Goal: Information Seeking & Learning: Learn about a topic

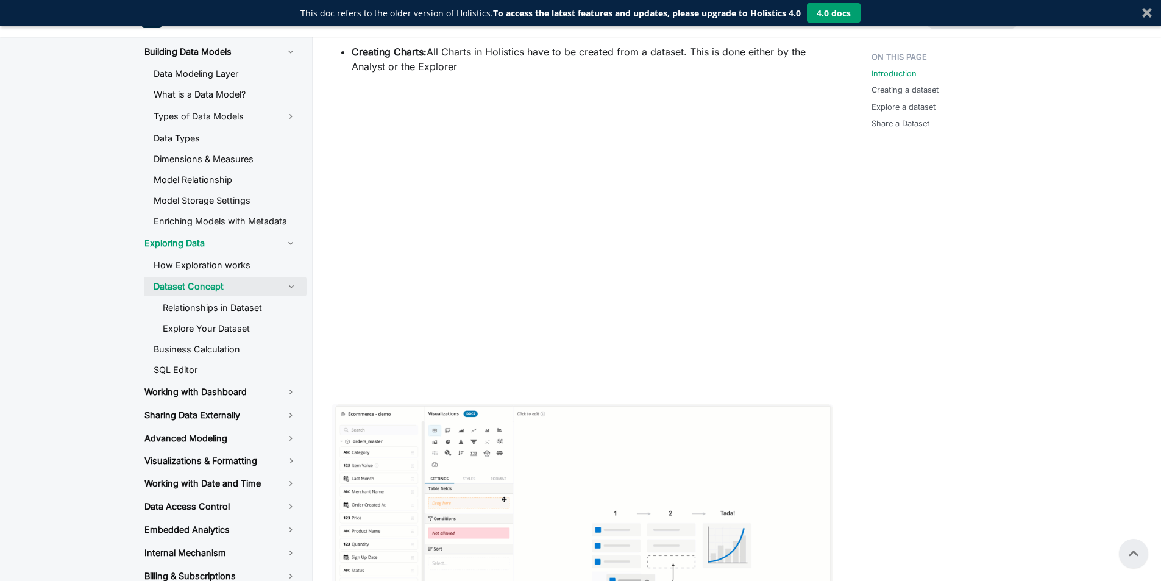
scroll to position [366, 0]
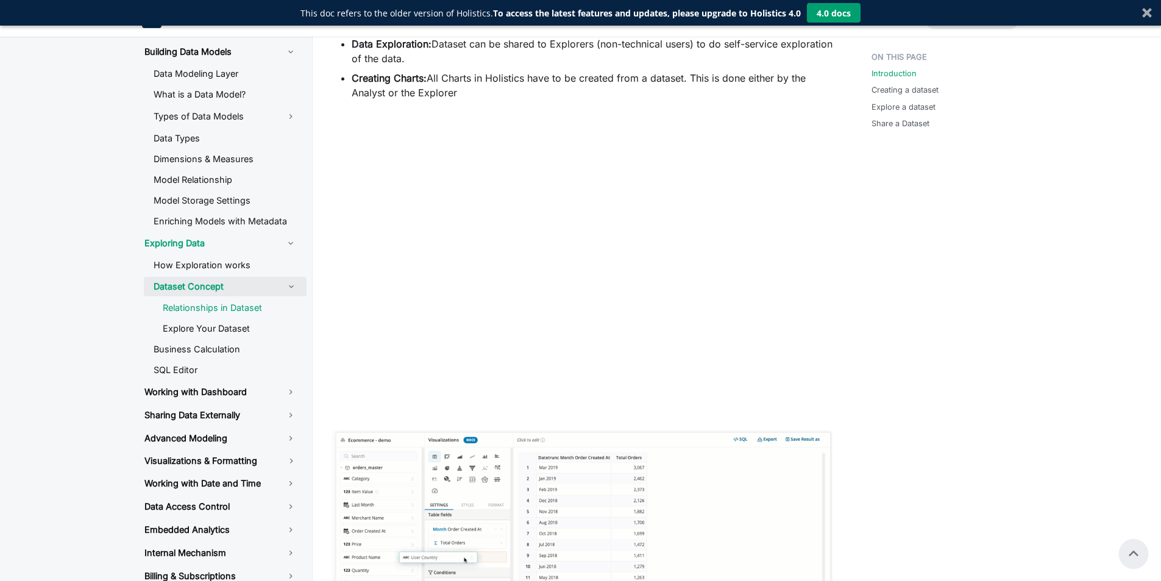
click at [238, 316] on link "Relationships in Dataset" at bounding box center [230, 308] width 154 height 18
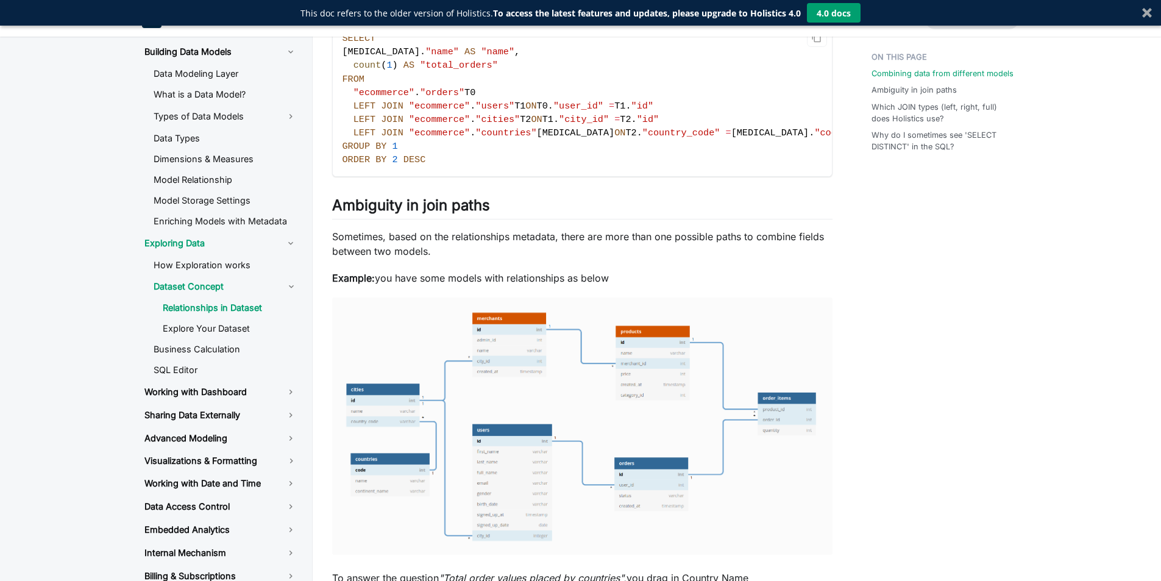
scroll to position [548, 0]
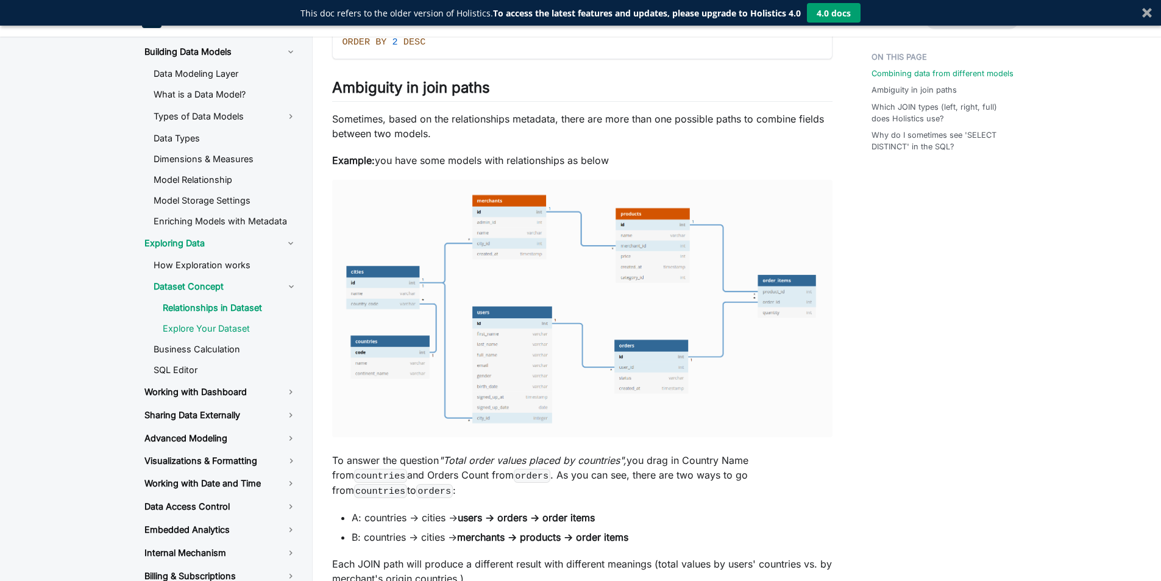
click at [233, 334] on link "Explore Your Dataset" at bounding box center [230, 328] width 154 height 18
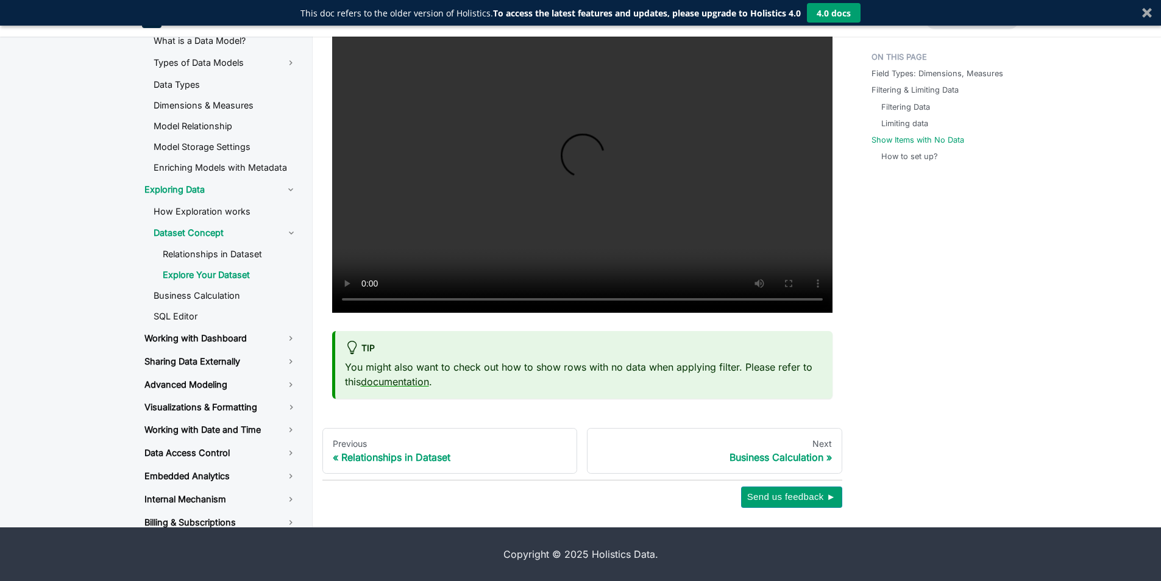
scroll to position [3137, 0]
click at [202, 402] on link "Visualizations & Formatting" at bounding box center [205, 406] width 141 height 19
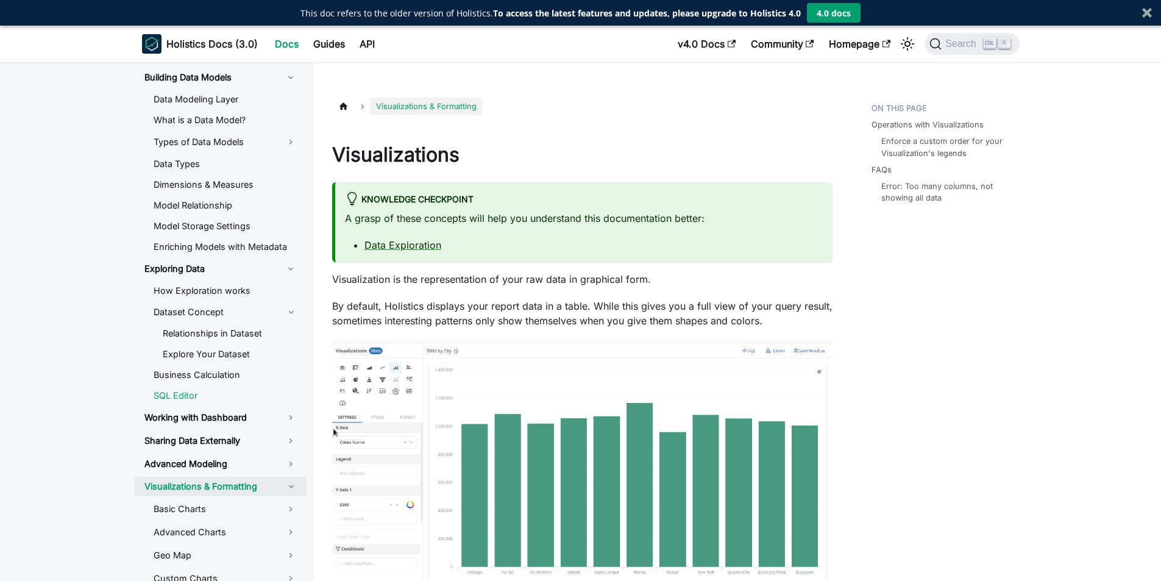
scroll to position [366, 0]
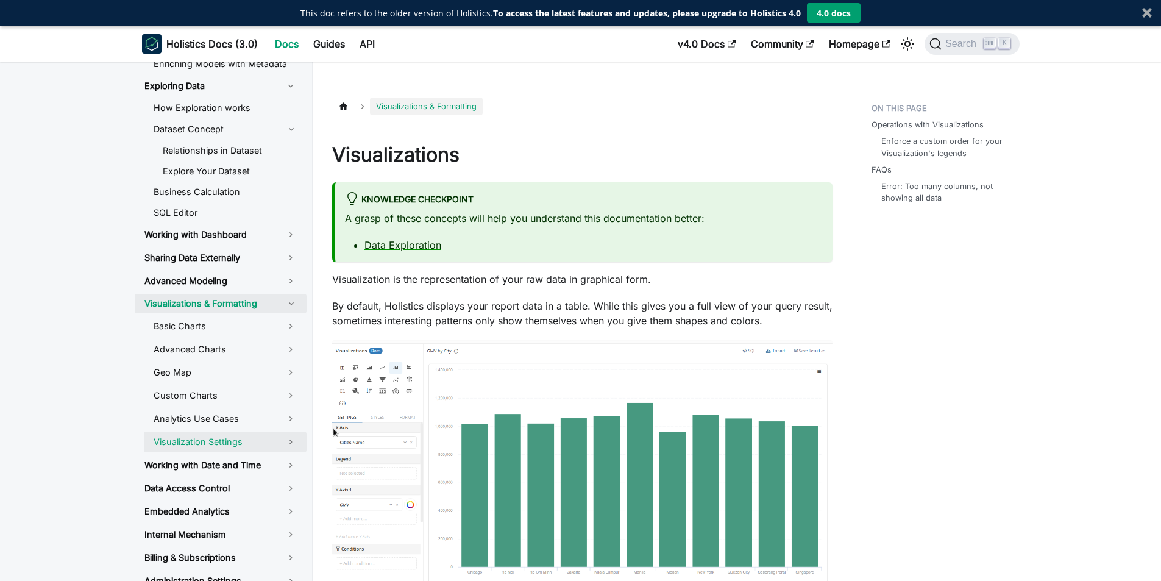
click at [221, 436] on link "Visualization Settings" at bounding box center [225, 441] width 163 height 21
click at [221, 456] on link "Data Formats" at bounding box center [230, 463] width 154 height 18
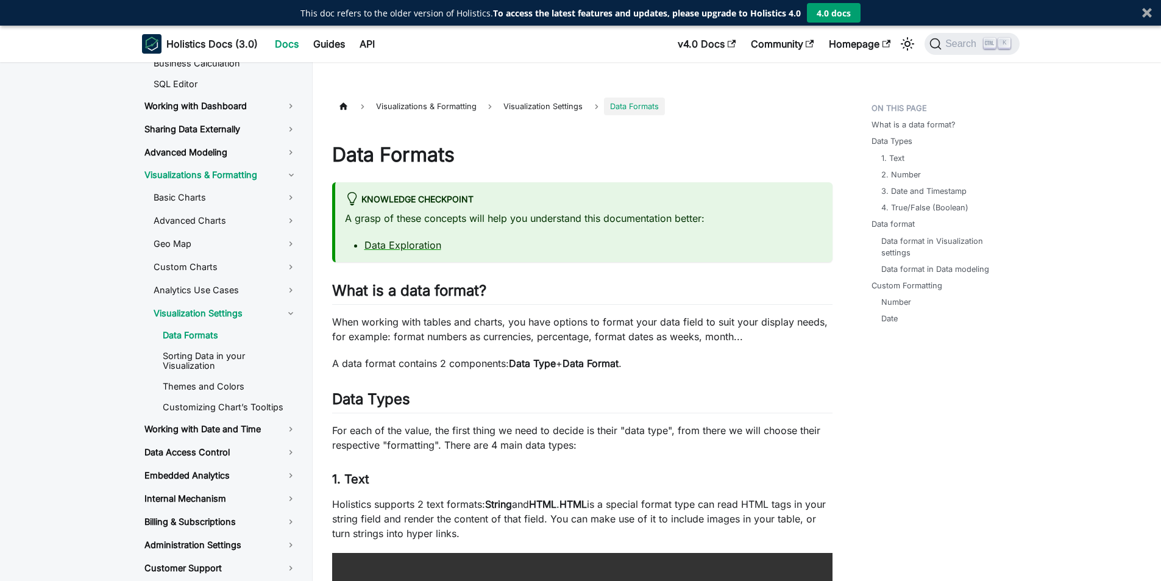
scroll to position [366, 0]
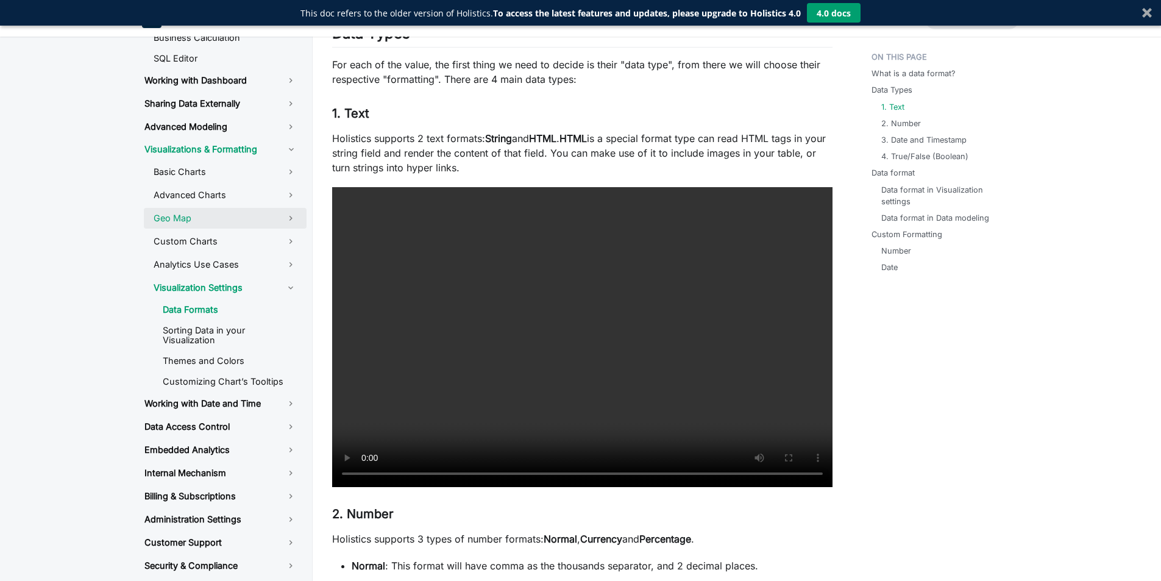
click at [195, 226] on link "Geo Map" at bounding box center [225, 218] width 163 height 21
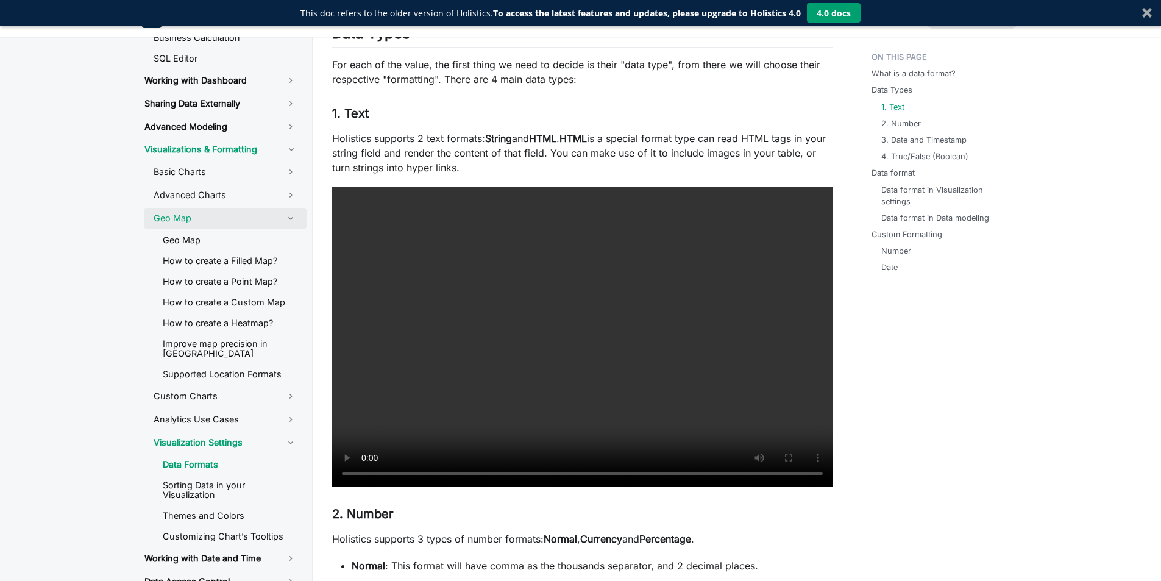
click at [185, 216] on link "Geo Map" at bounding box center [225, 218] width 163 height 21
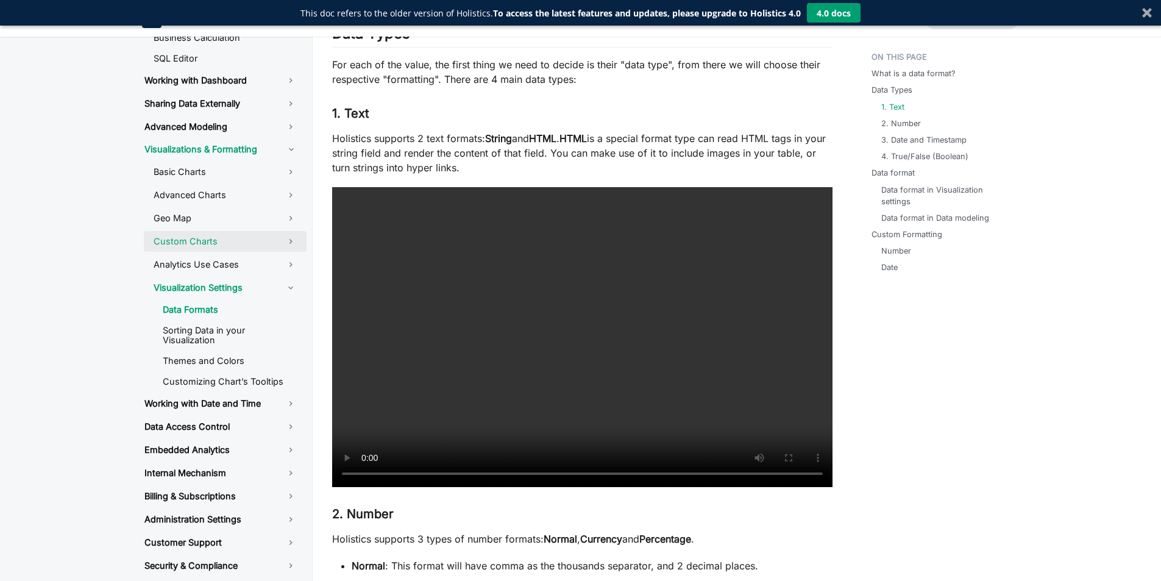
click at [182, 241] on link "Custom Charts" at bounding box center [225, 241] width 163 height 21
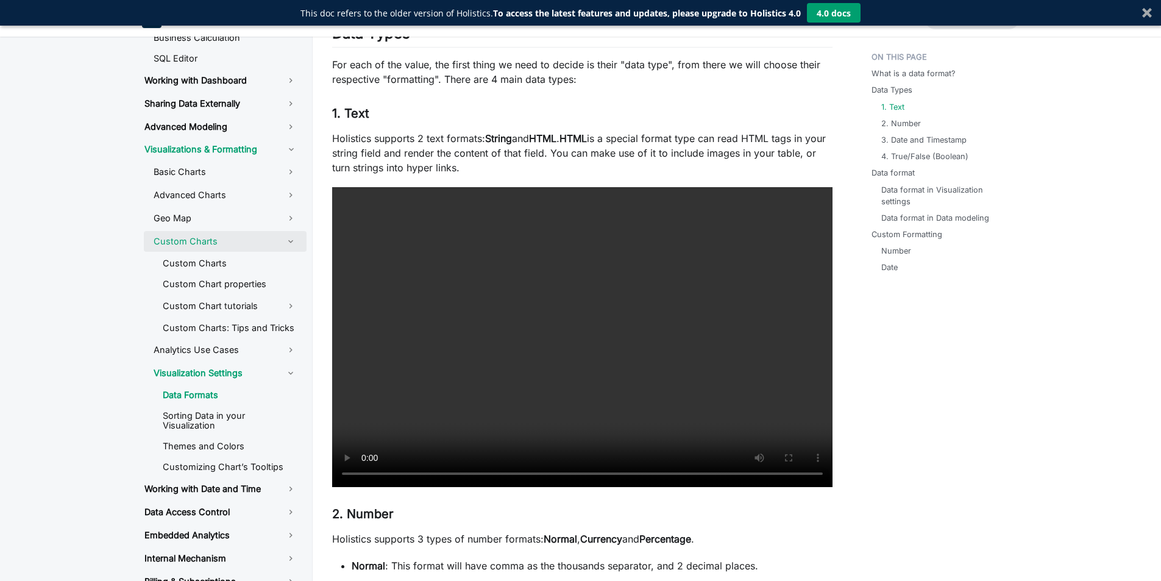
click at [182, 241] on link "Custom Charts" at bounding box center [225, 241] width 163 height 21
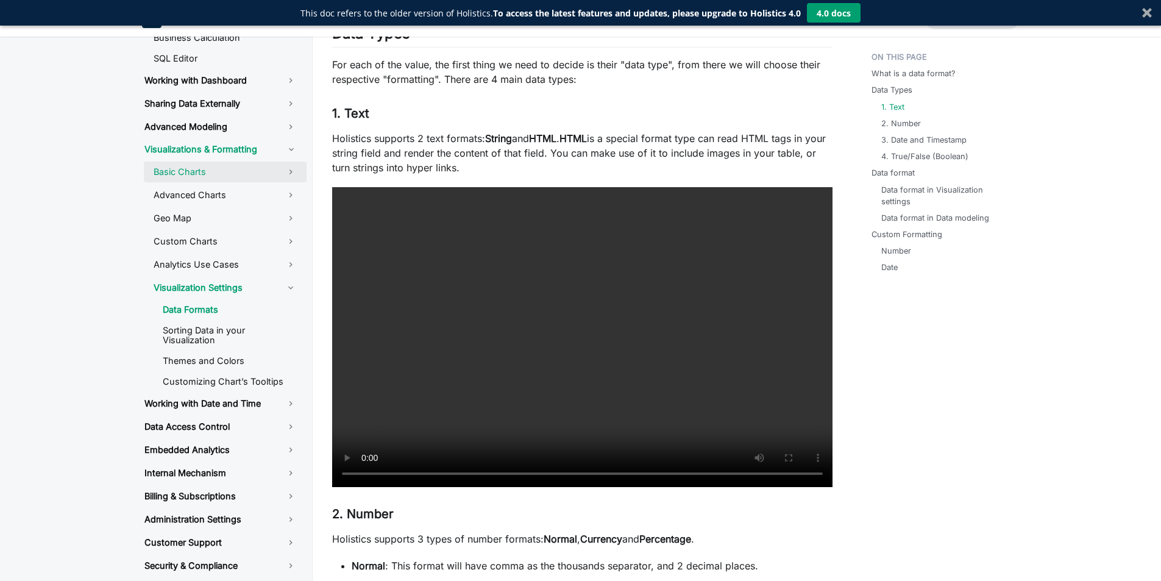
click at [179, 166] on link "Basic Charts" at bounding box center [225, 171] width 163 height 21
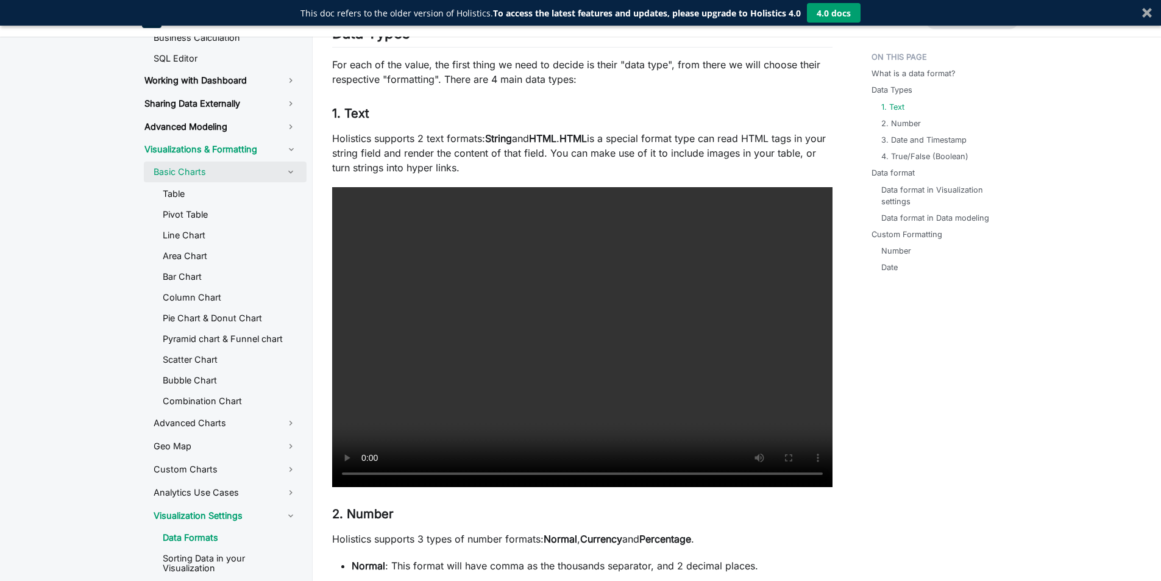
click at [179, 167] on link "Basic Charts" at bounding box center [225, 171] width 163 height 21
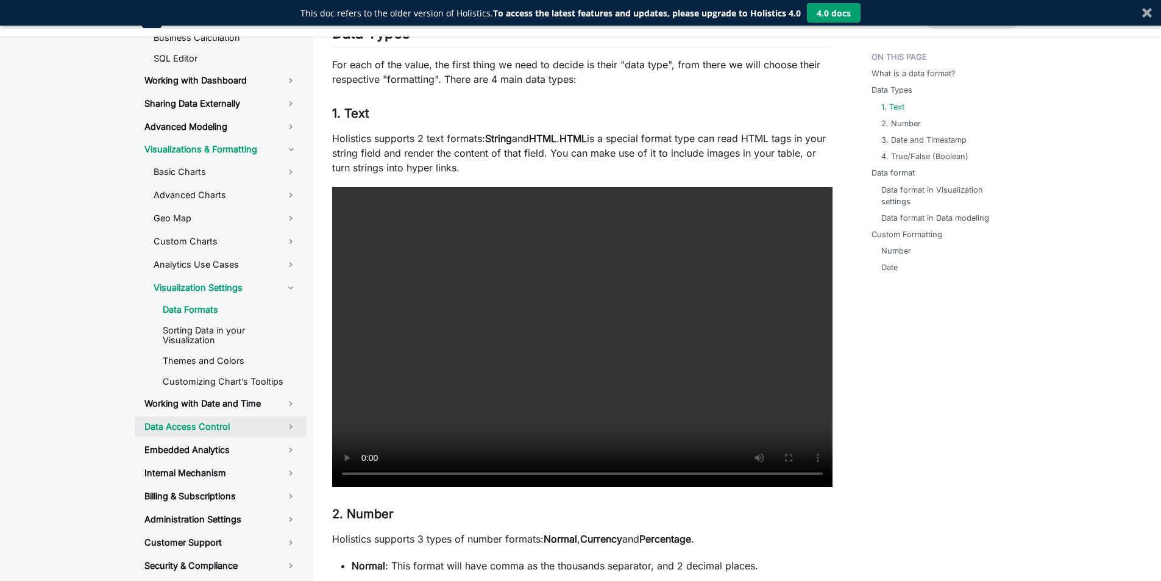
click at [239, 424] on link "Data Access Control" at bounding box center [221, 426] width 172 height 21
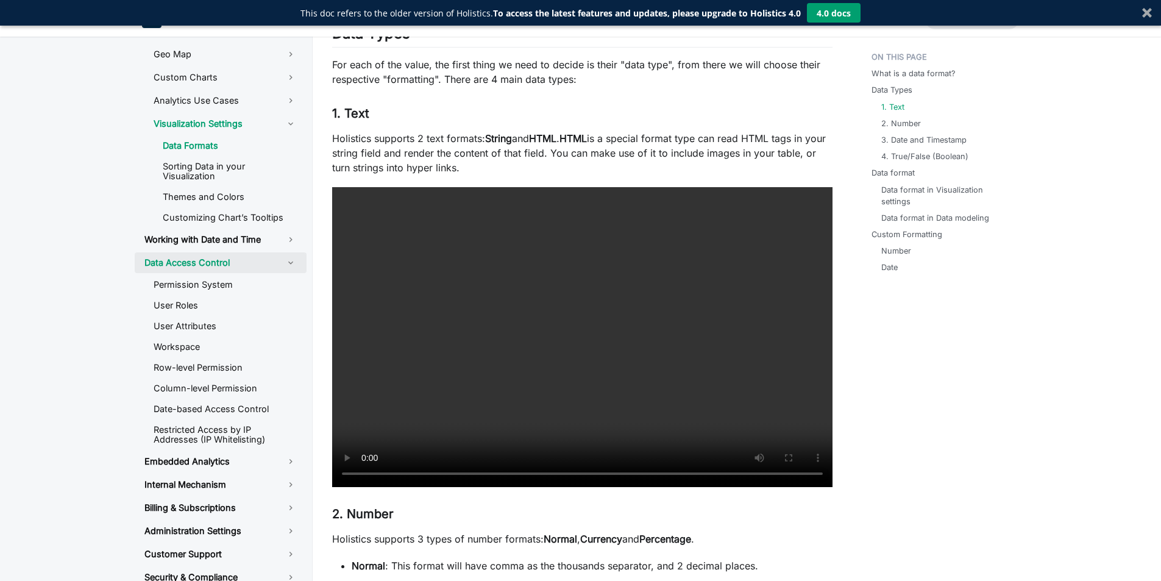
scroll to position [670, 0]
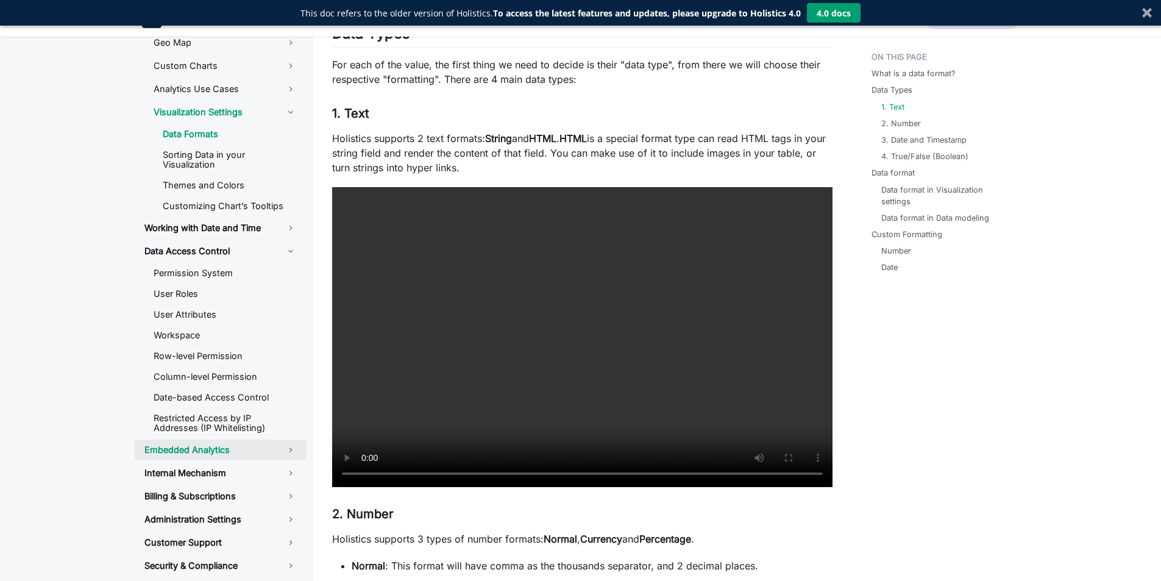
click at [239, 445] on link "Embedded Analytics" at bounding box center [221, 449] width 172 height 21
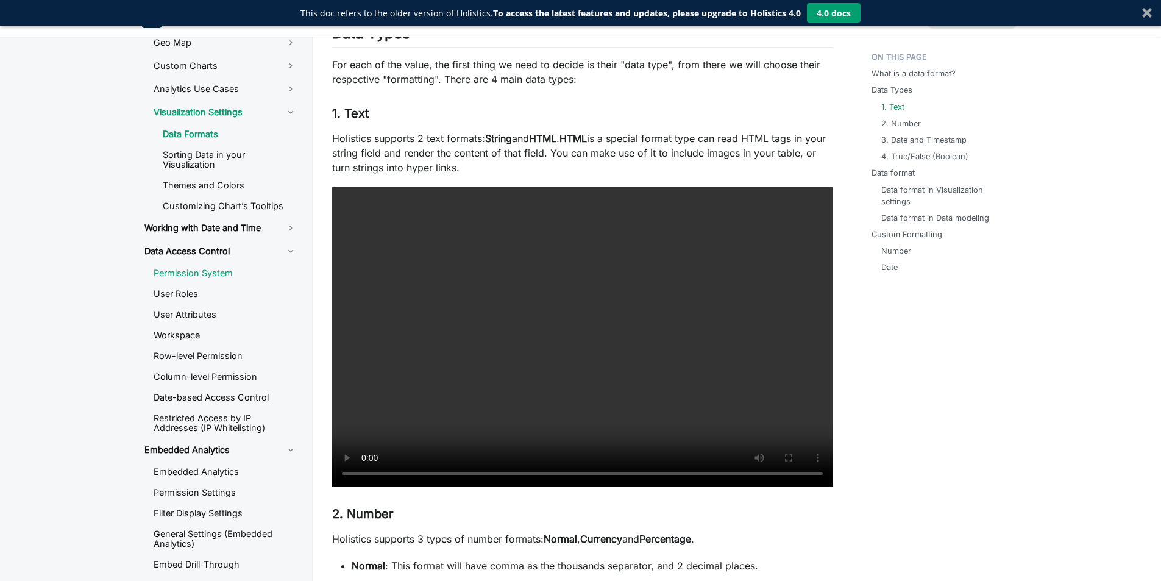
click at [210, 274] on link "Permission System" at bounding box center [225, 273] width 163 height 18
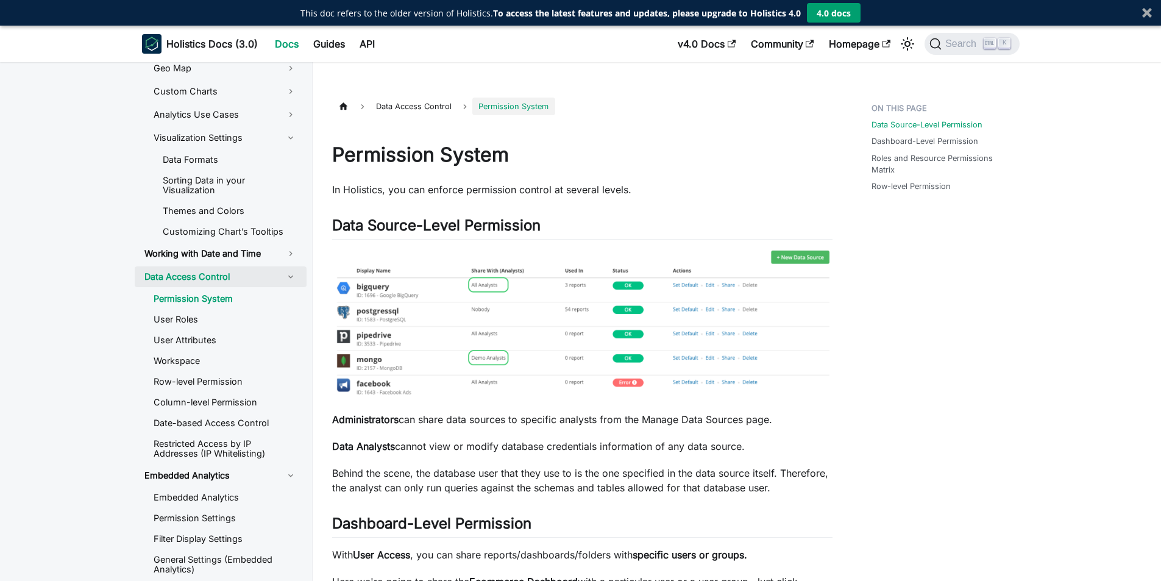
click at [200, 268] on link "Data Access Control" at bounding box center [221, 276] width 172 height 21
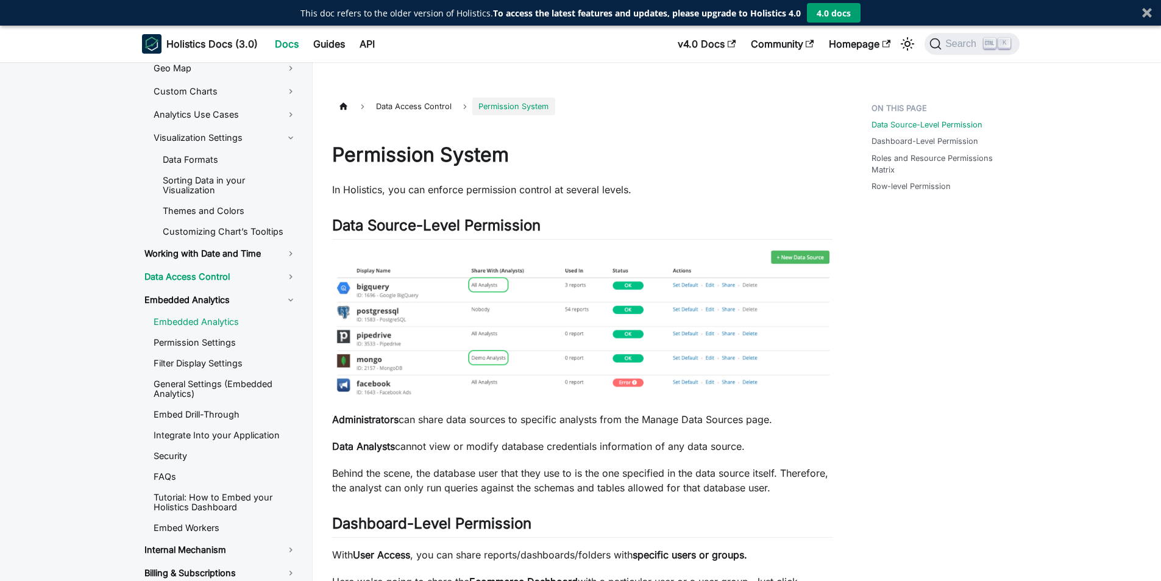
click at [181, 324] on link "Embedded Analytics" at bounding box center [225, 322] width 163 height 18
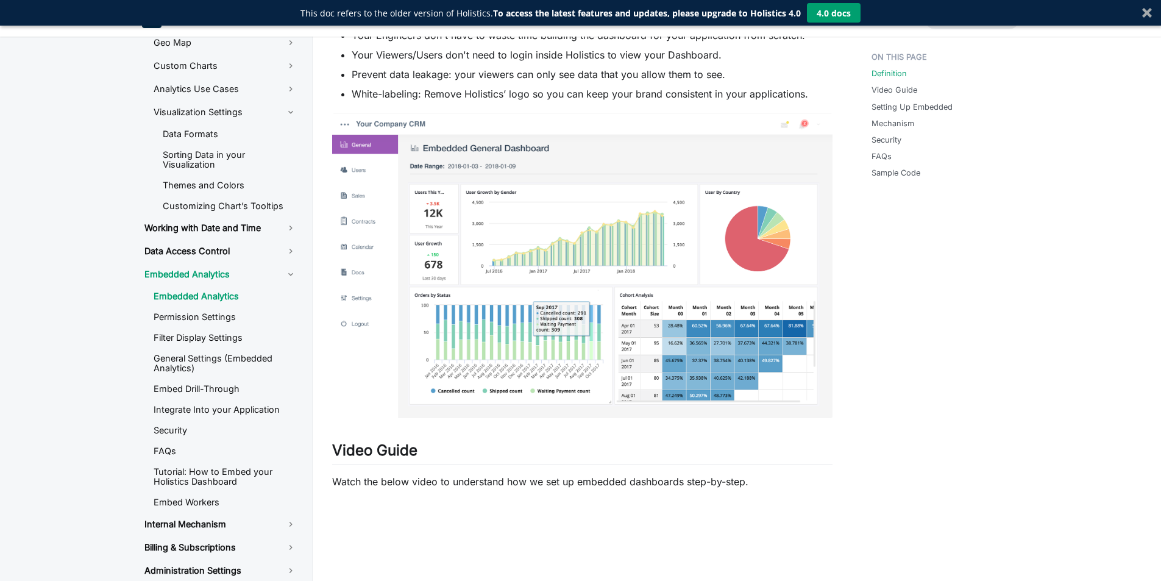
scroll to position [366, 0]
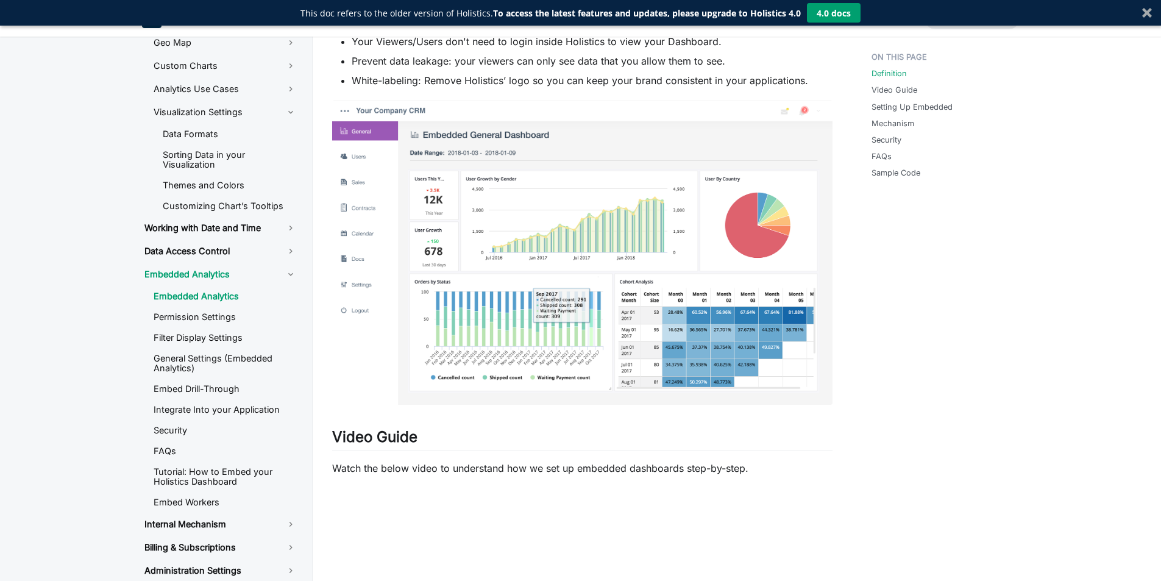
click at [606, 286] on img at bounding box center [582, 252] width 500 height 304
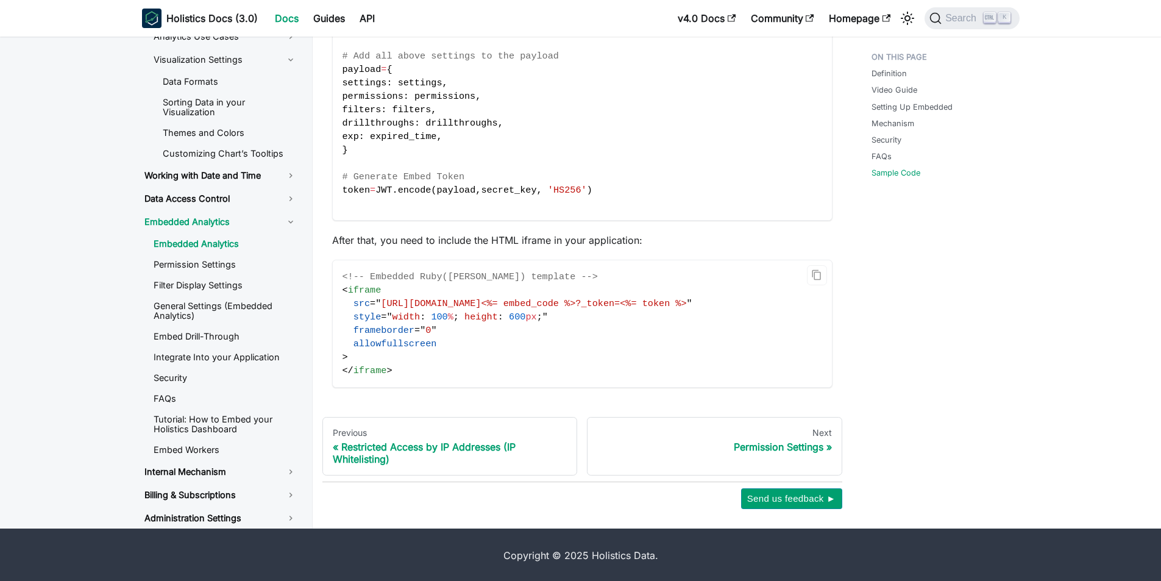
scroll to position [1917, 0]
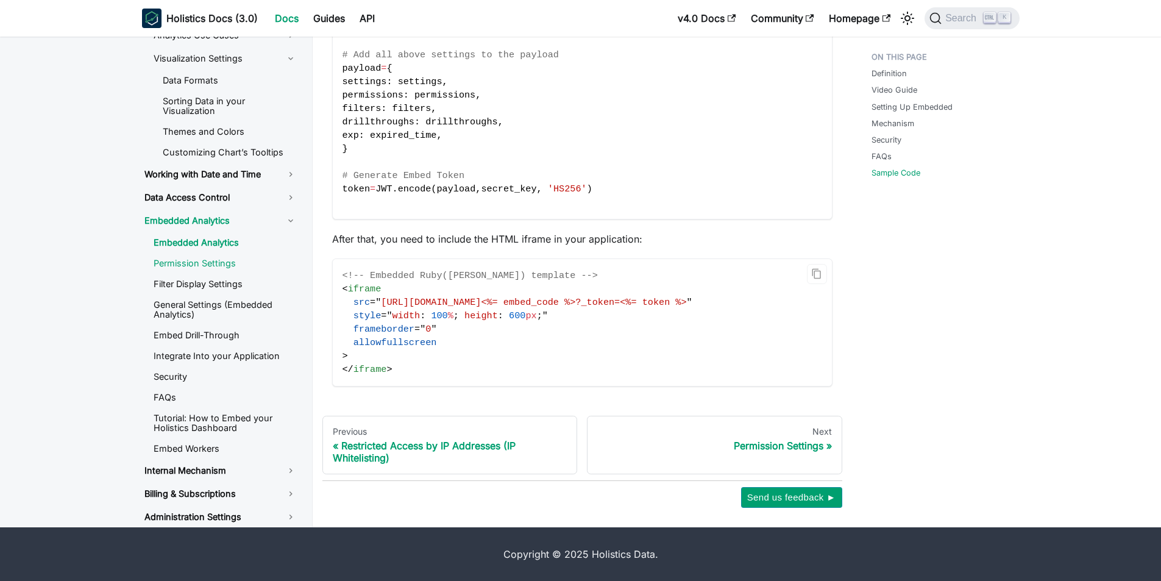
click at [192, 267] on link "Permission Settings" at bounding box center [225, 263] width 163 height 18
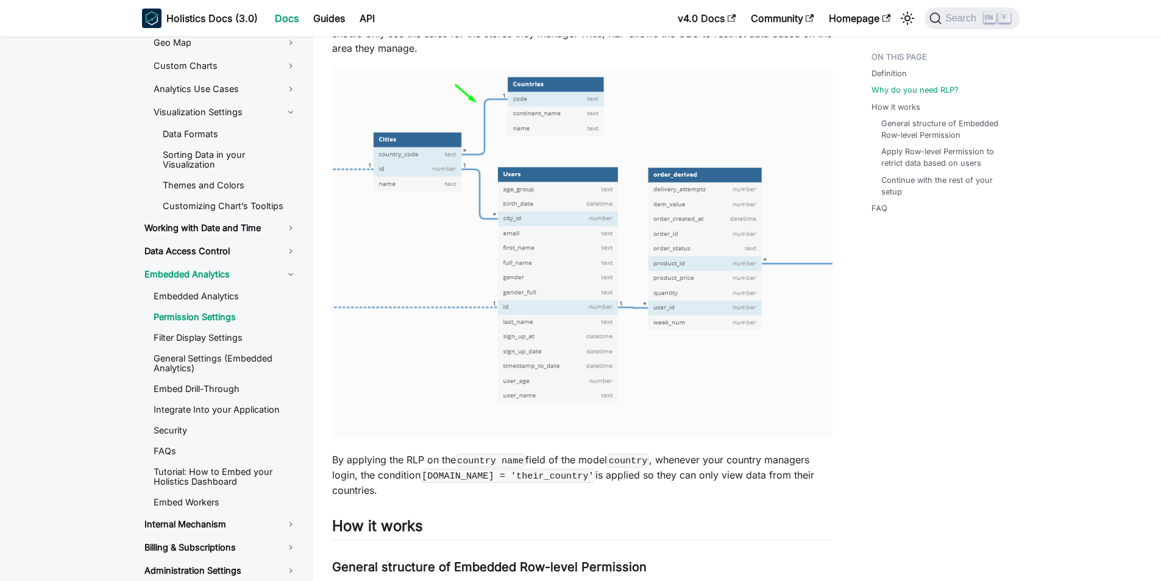
scroll to position [366, 0]
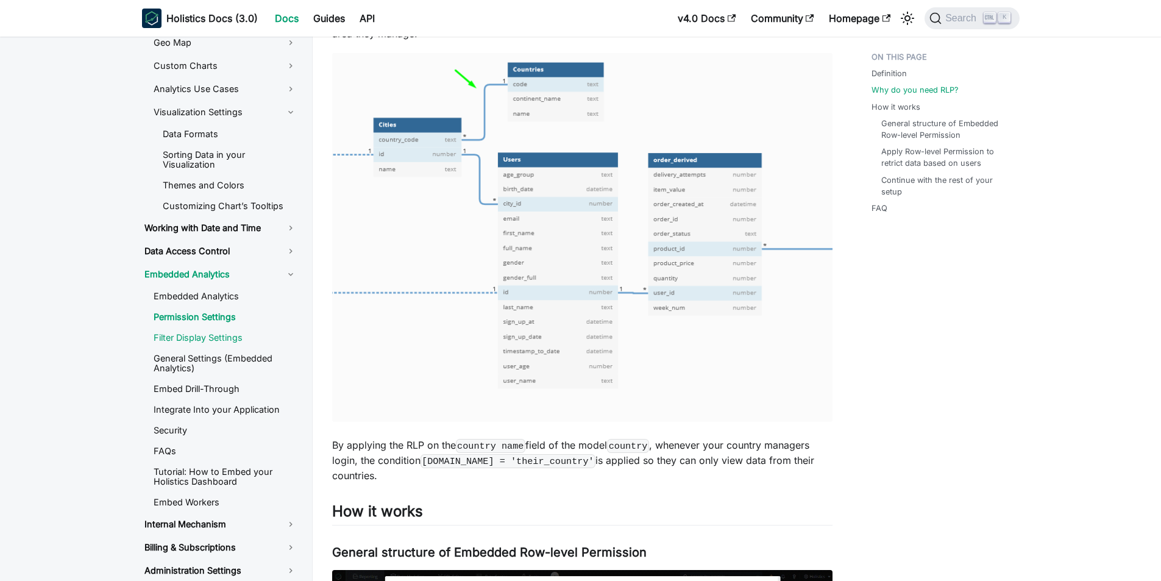
click at [217, 339] on link "Filter Display Settings" at bounding box center [225, 337] width 163 height 18
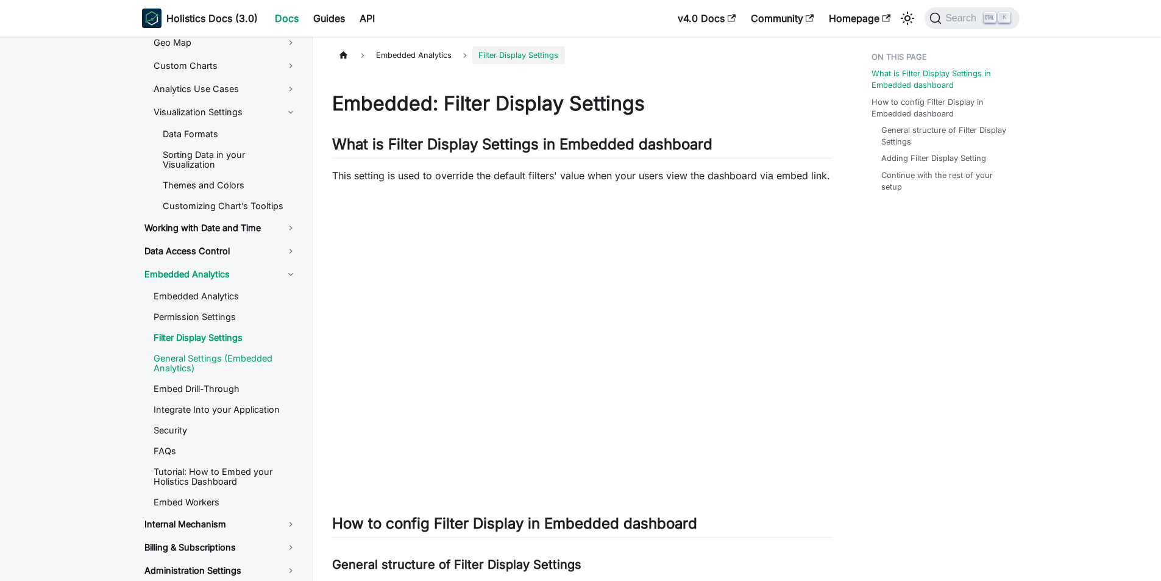
click at [256, 358] on link "General Settings (Embedded Analytics)" at bounding box center [225, 363] width 163 height 28
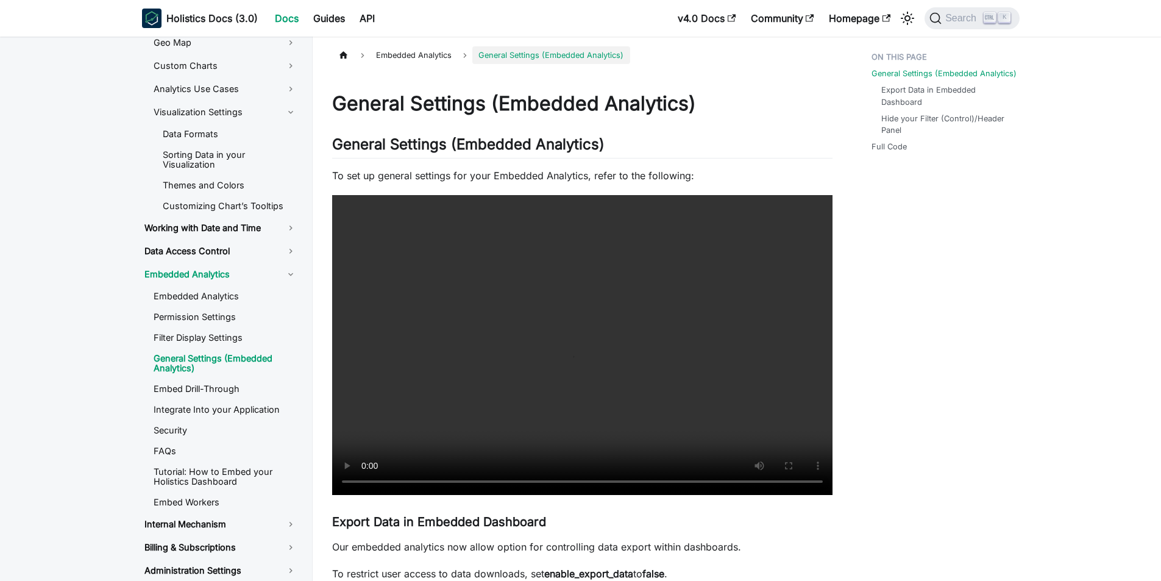
click at [552, 405] on video at bounding box center [582, 345] width 500 height 300
click at [190, 393] on link "Embed Drill-Through" at bounding box center [225, 389] width 163 height 18
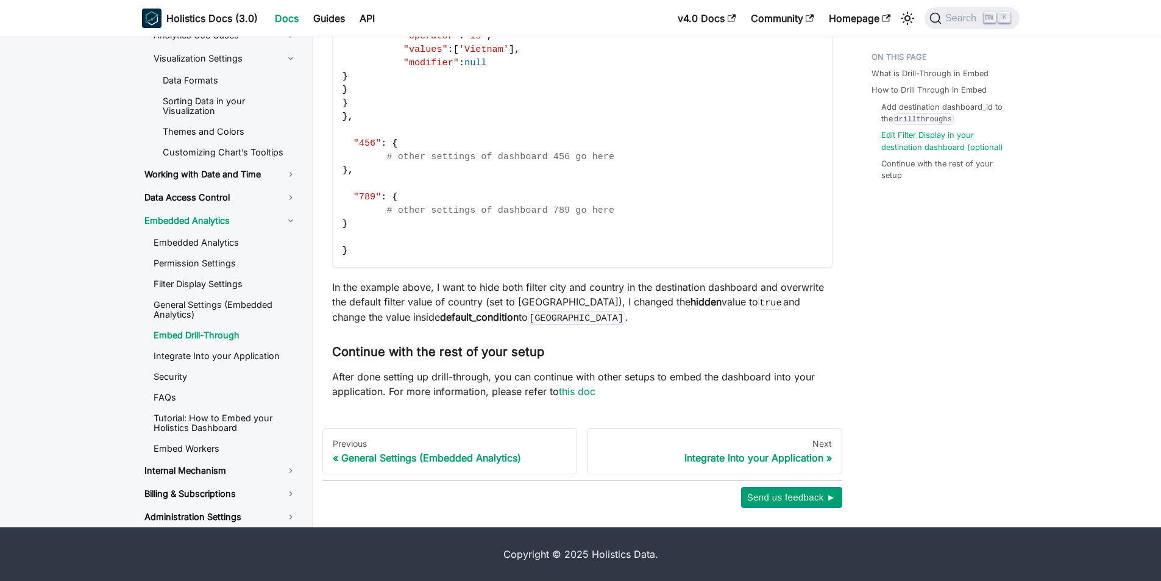
scroll to position [1898, 0]
click at [219, 353] on link "Integrate Into your Application" at bounding box center [225, 356] width 163 height 18
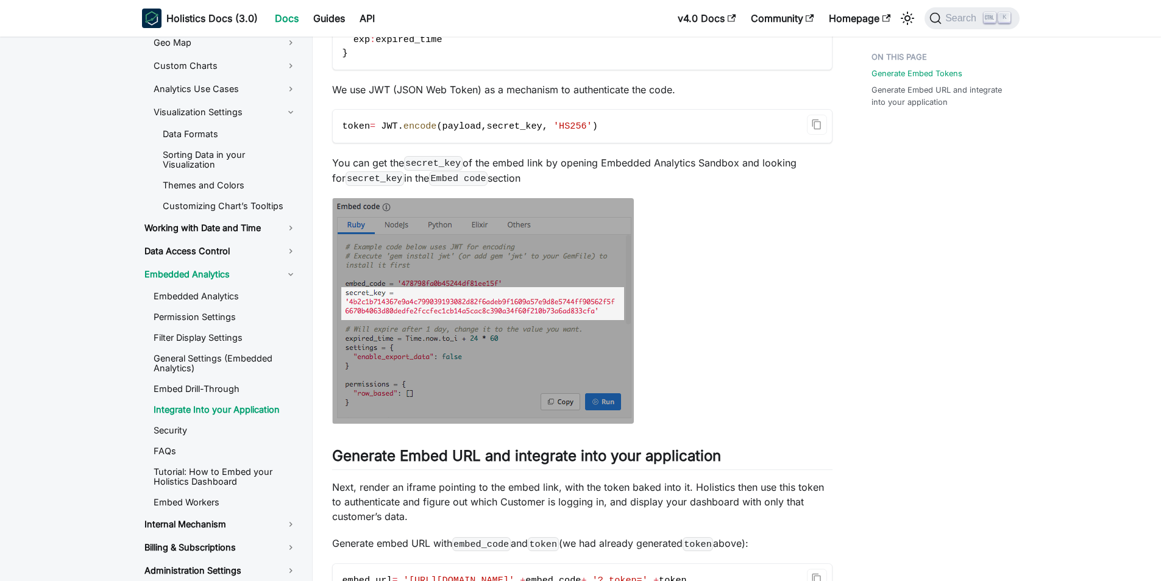
scroll to position [366, 0]
click at [183, 430] on link "Security" at bounding box center [225, 430] width 163 height 18
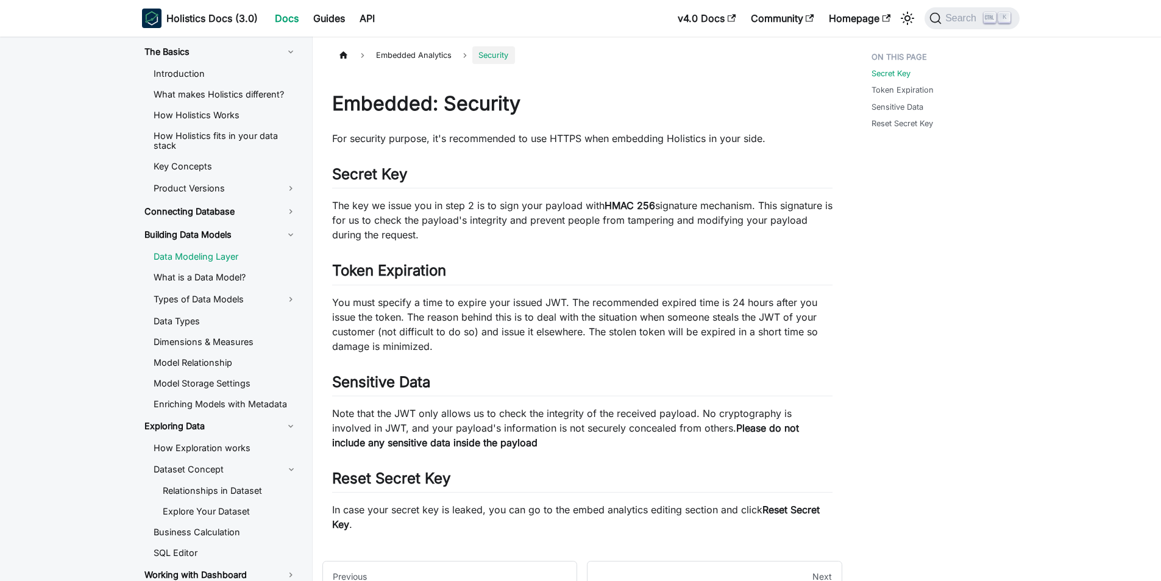
click at [241, 260] on link "Data Modeling Layer" at bounding box center [225, 256] width 163 height 18
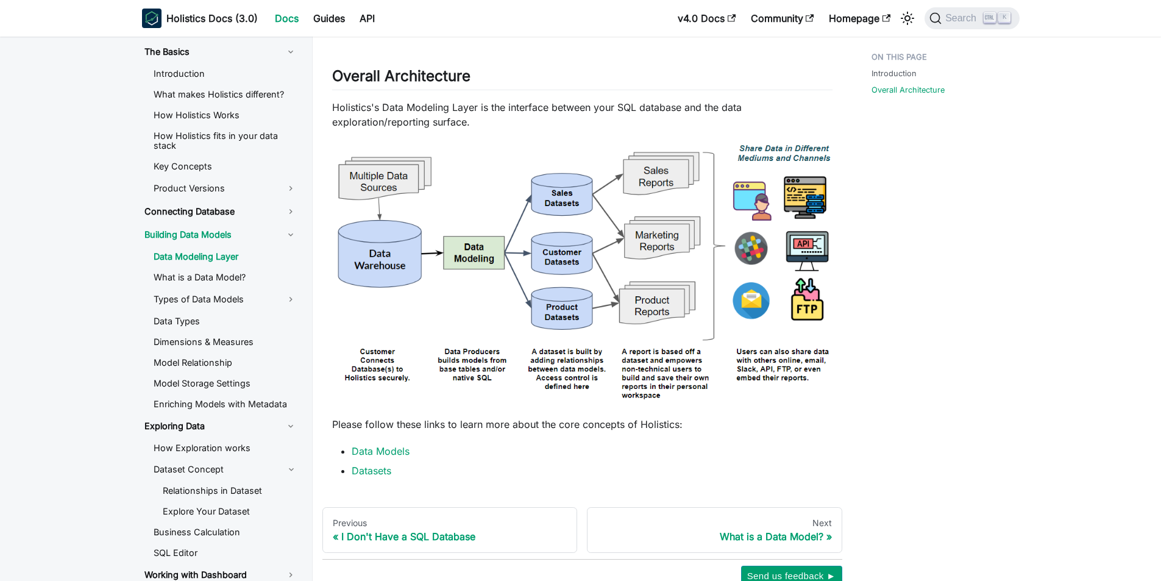
scroll to position [910, 0]
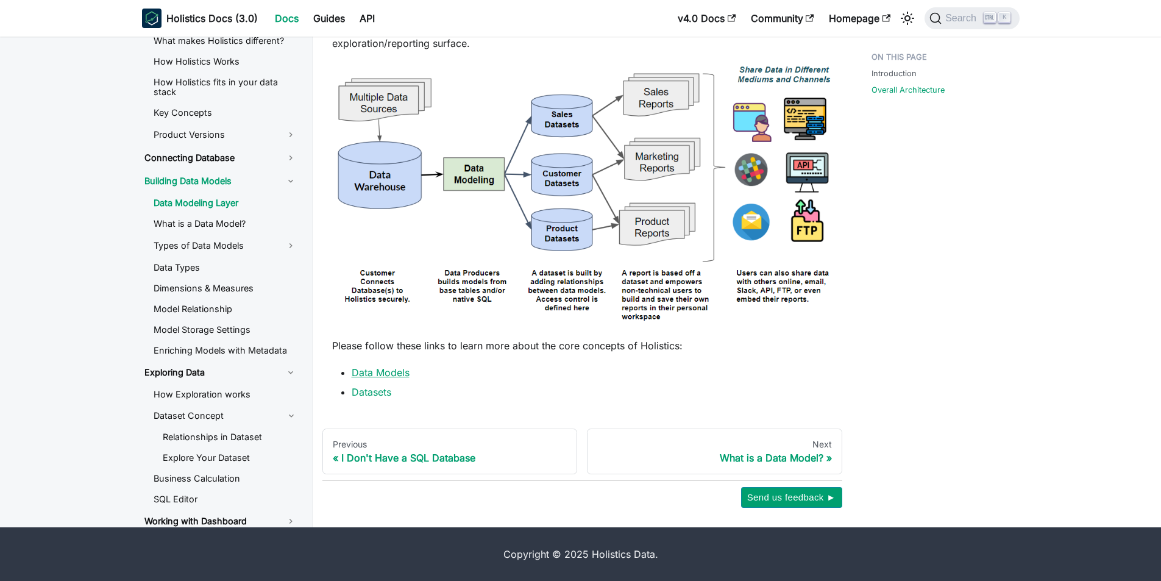
click at [358, 373] on link "Data Models" at bounding box center [381, 372] width 58 height 12
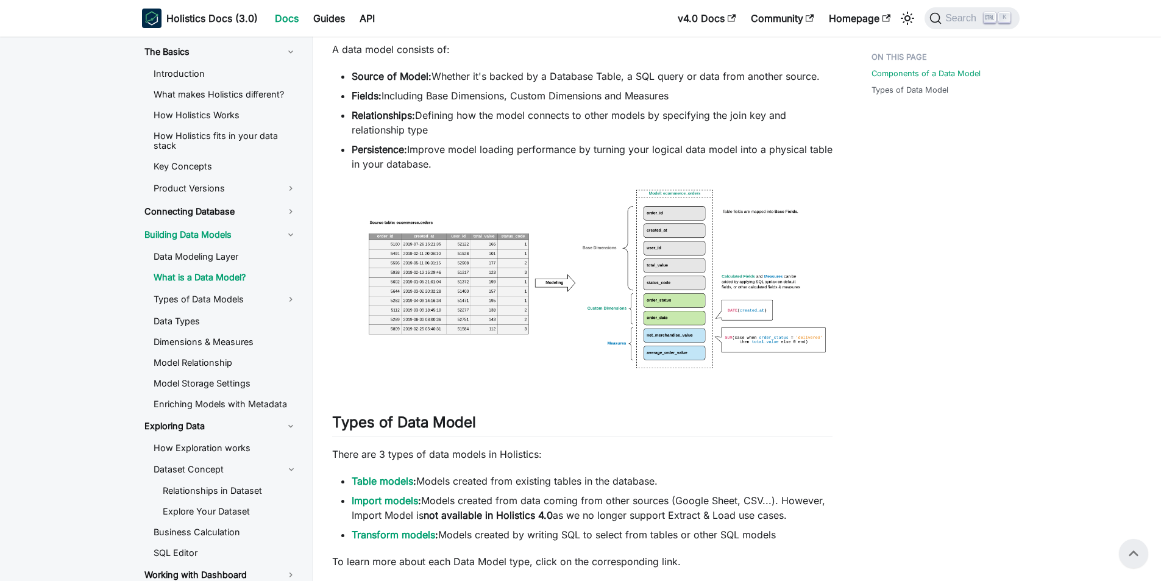
scroll to position [549, 0]
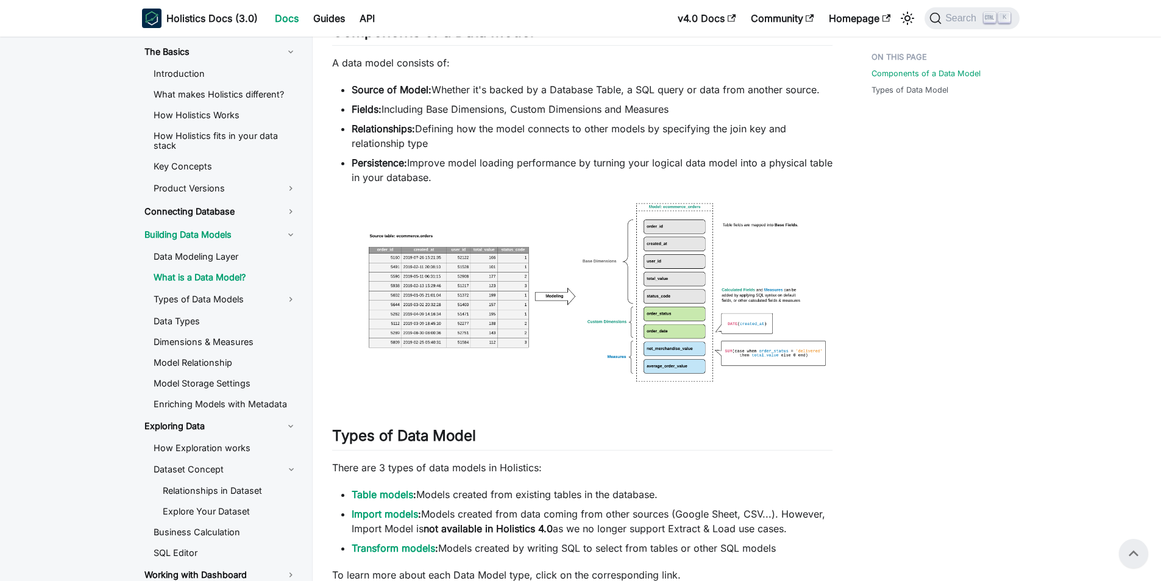
click at [648, 359] on img at bounding box center [582, 300] width 500 height 207
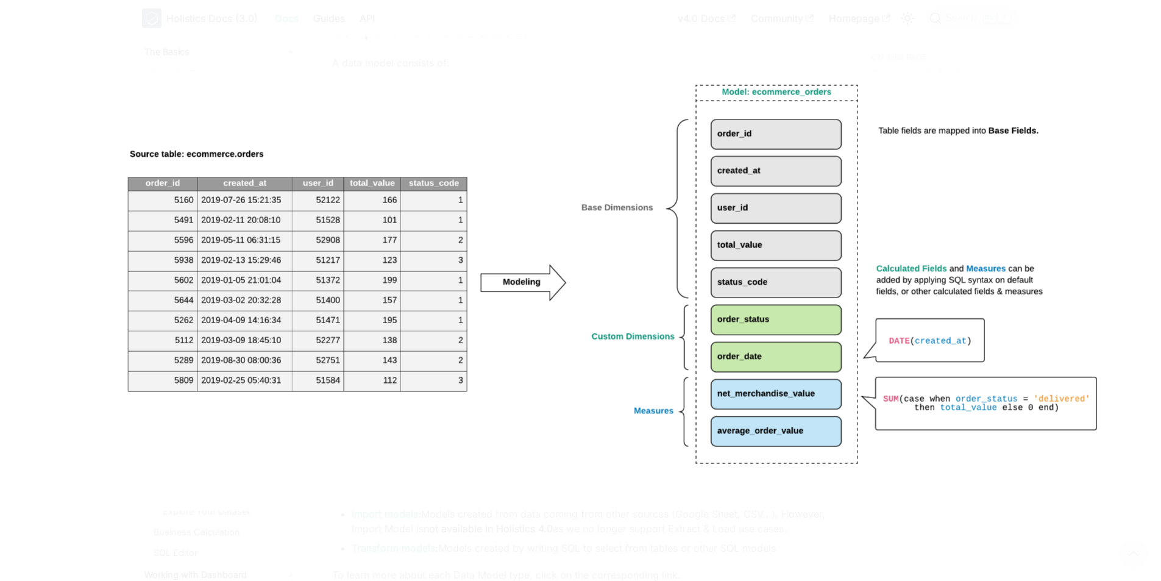
click at [601, 478] on img at bounding box center [580, 290] width 1061 height 439
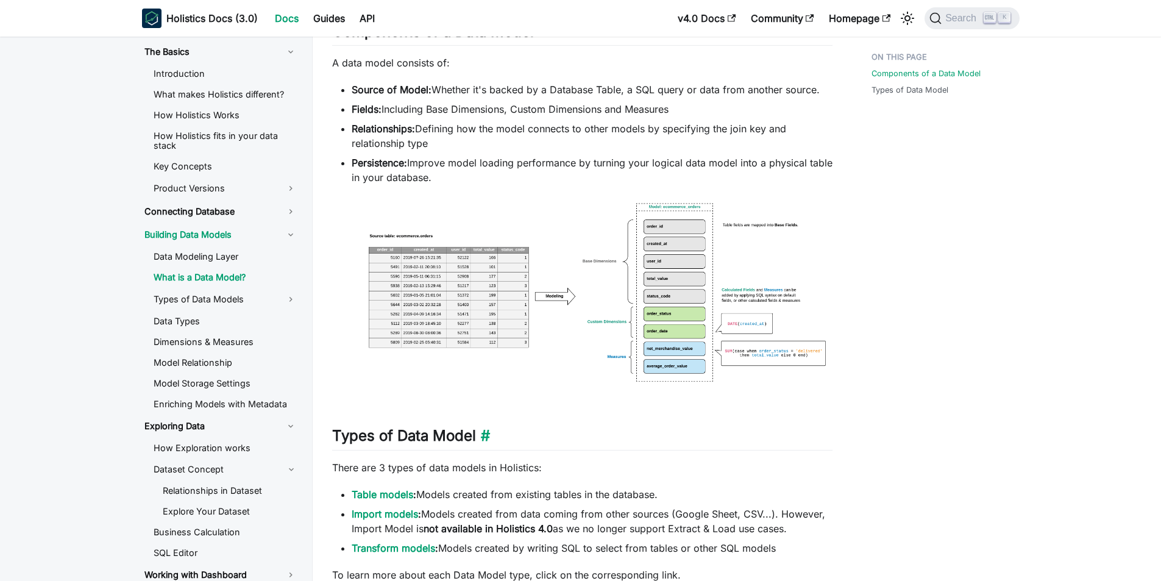
scroll to position [732, 0]
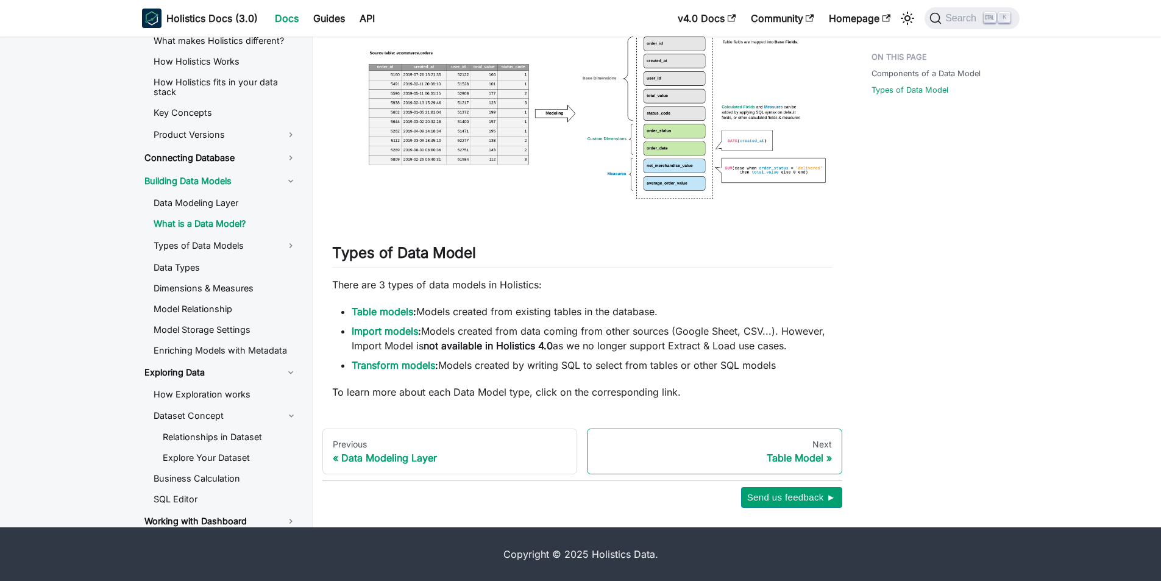
click at [728, 460] on div "Table Model" at bounding box center [714, 457] width 235 height 12
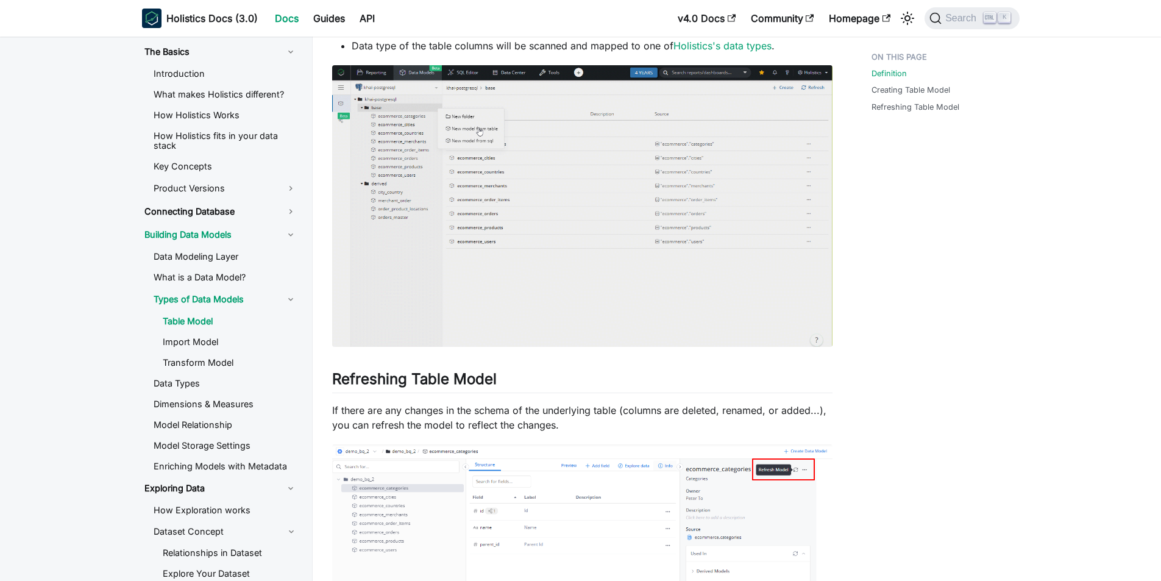
scroll to position [914, 0]
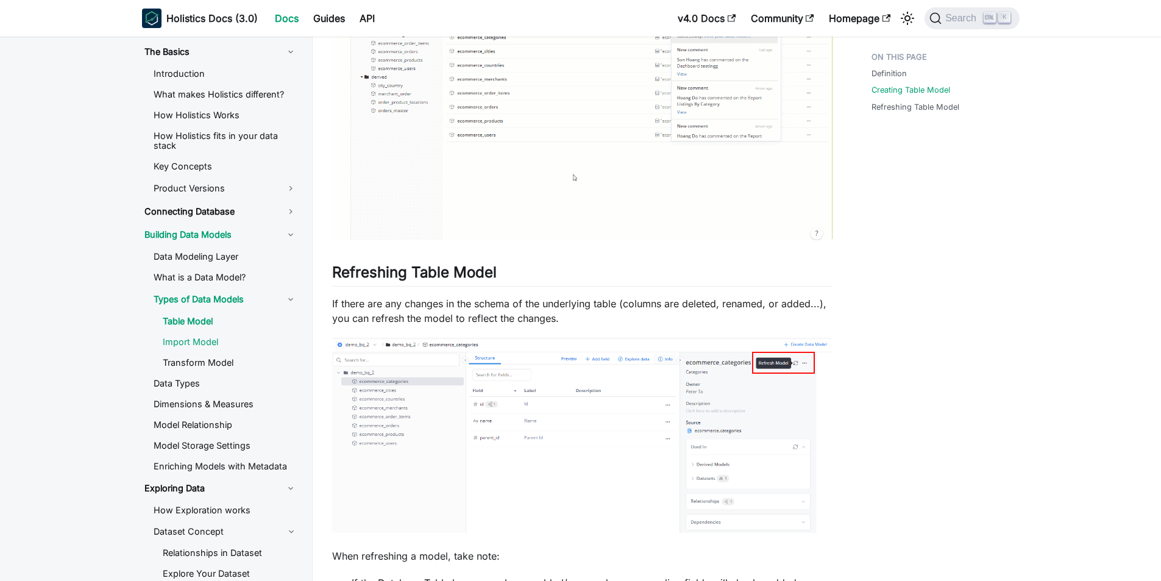
click at [168, 340] on link "Import Model" at bounding box center [230, 342] width 154 height 18
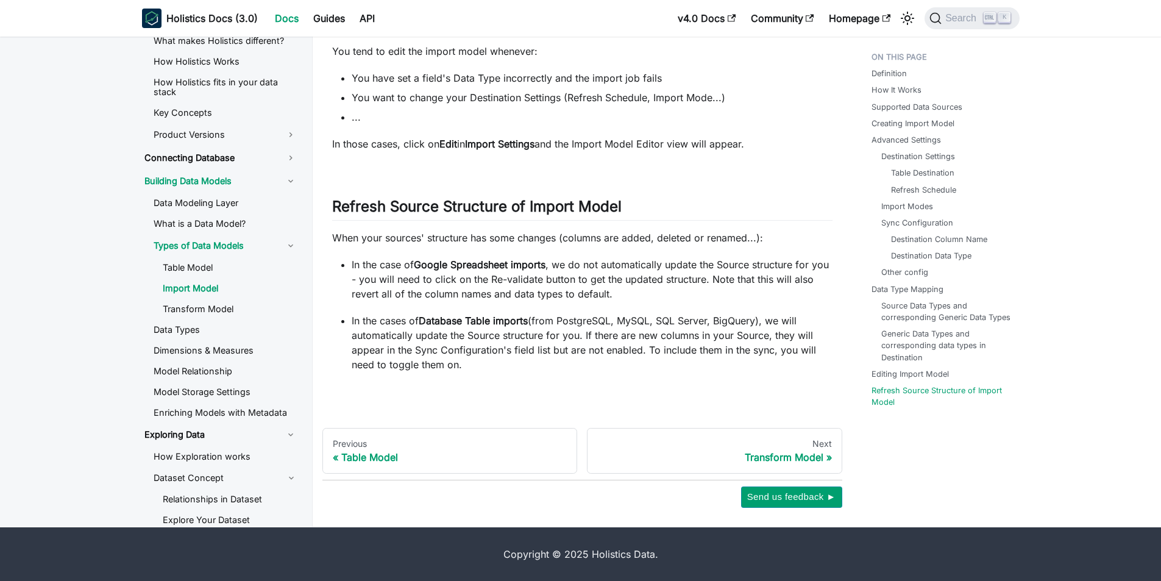
scroll to position [6902, 0]
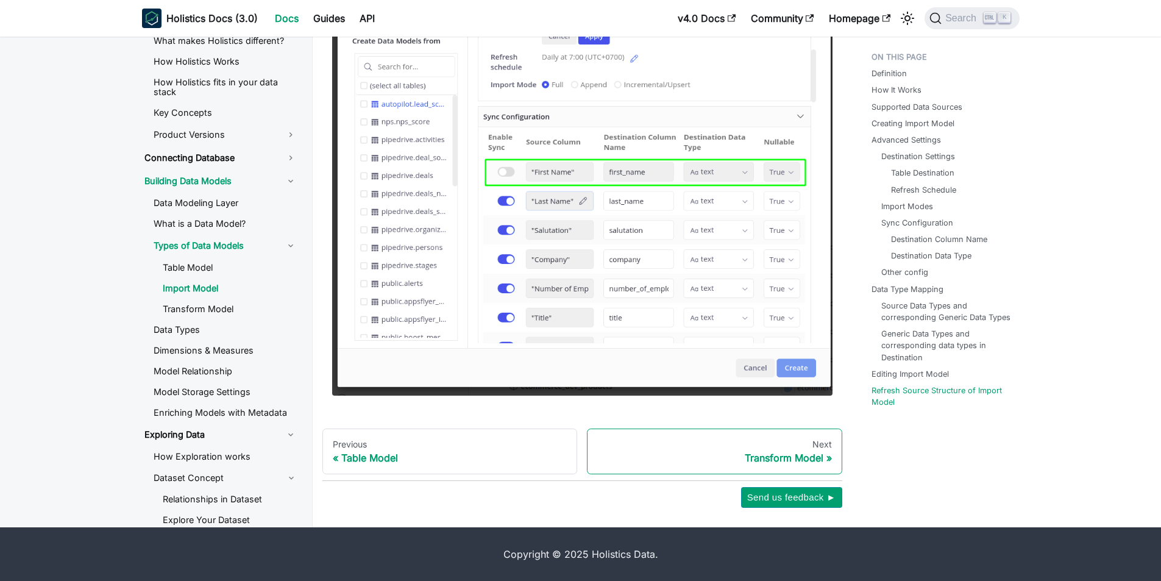
click at [802, 447] on div "Next" at bounding box center [714, 444] width 235 height 11
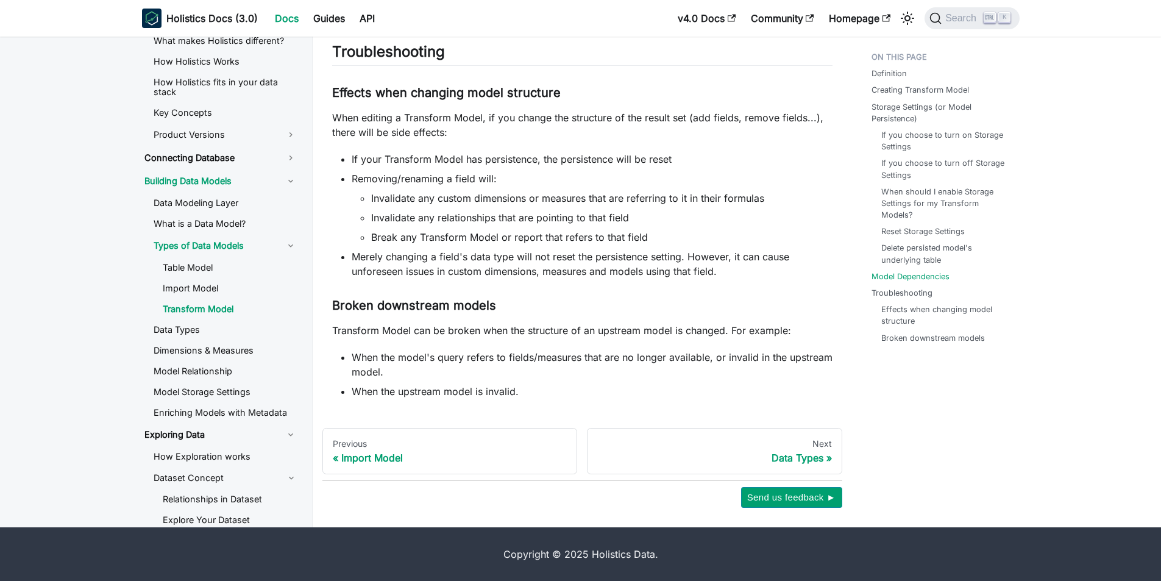
scroll to position [4562, 0]
click at [769, 466] on link "Next Data Types" at bounding box center [714, 451] width 255 height 46
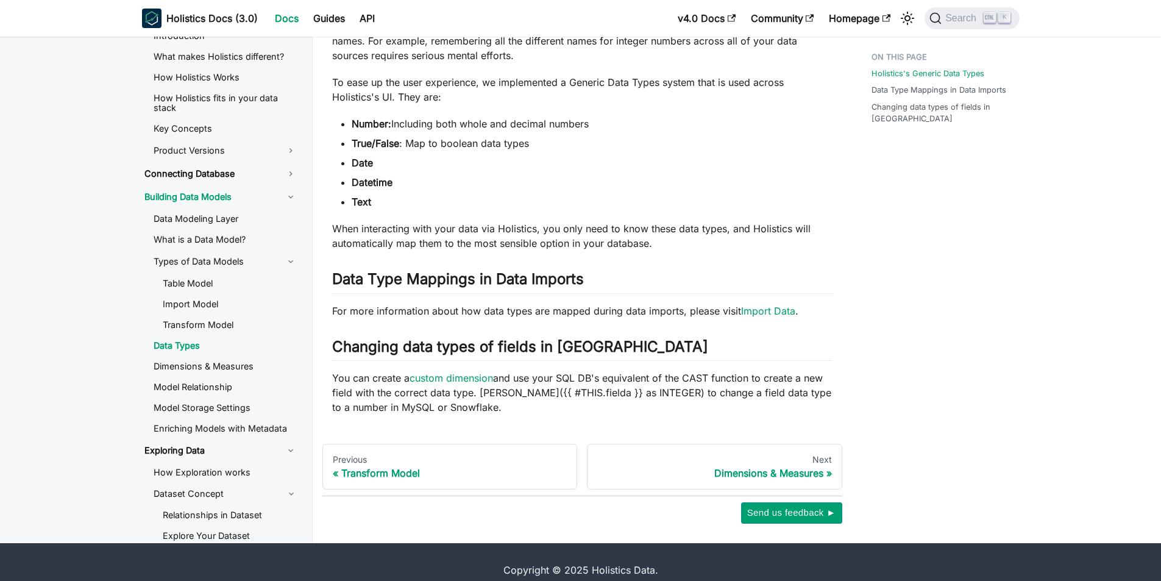
scroll to position [165, 0]
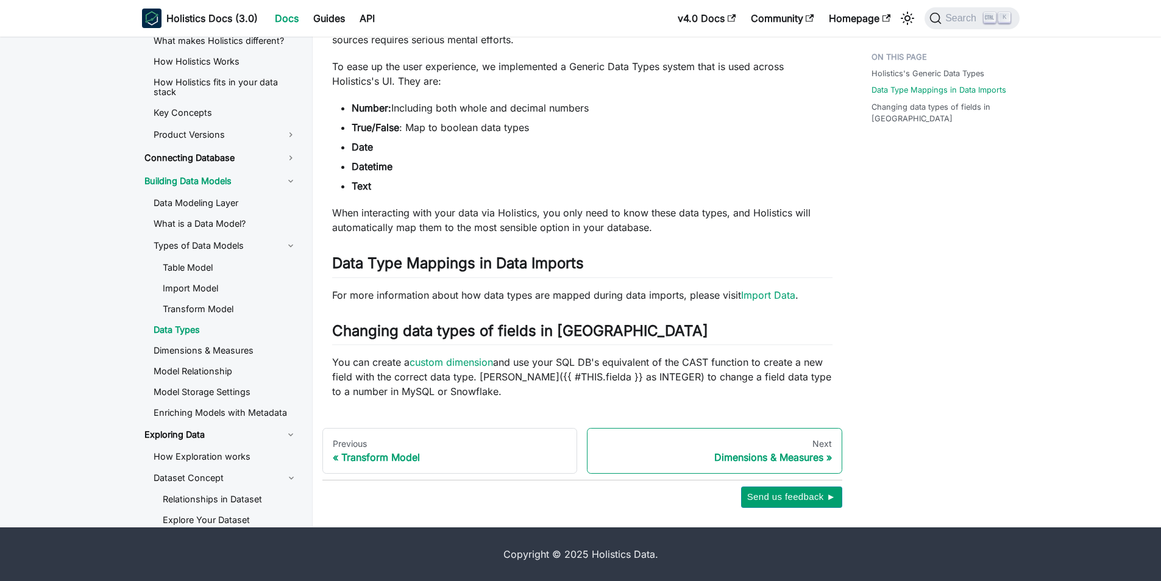
click at [697, 459] on div "Dimensions & Measures" at bounding box center [714, 457] width 235 height 12
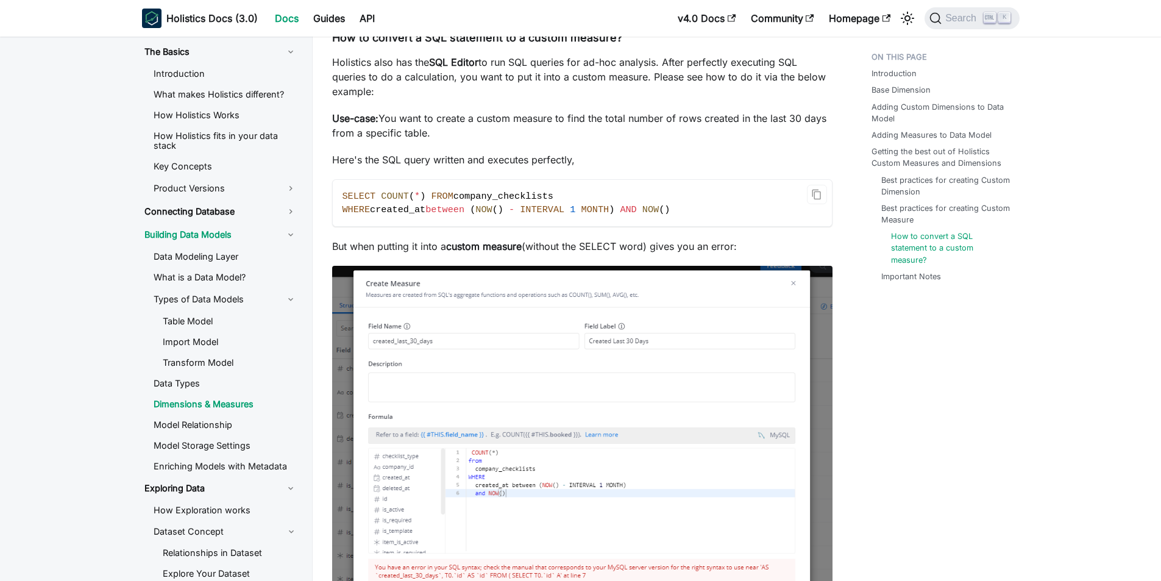
scroll to position [3703, 0]
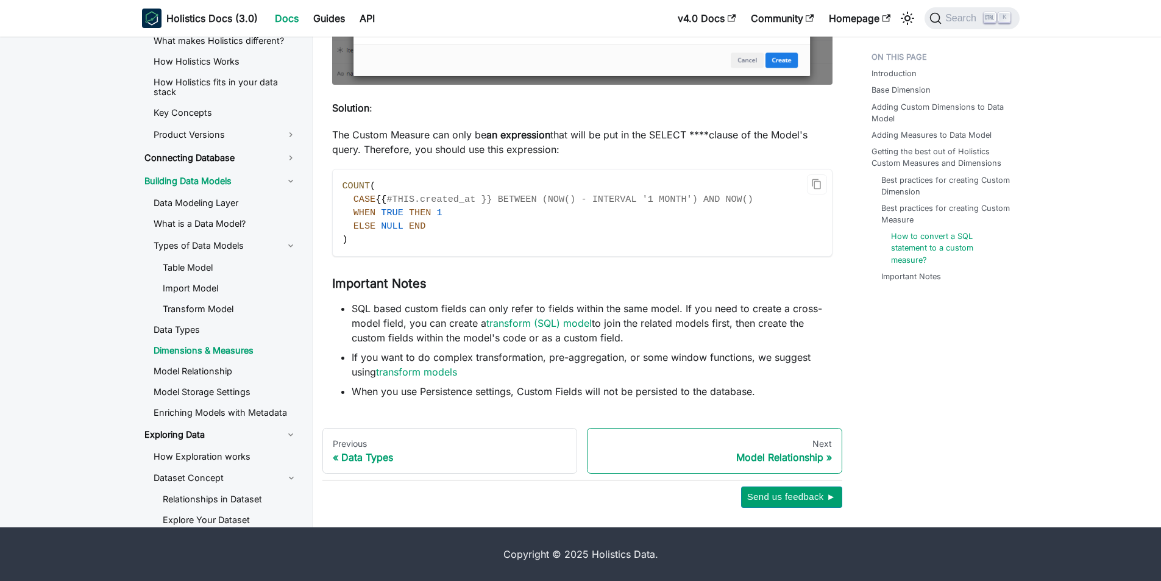
click at [783, 469] on link "Next Model Relationship" at bounding box center [714, 451] width 255 height 46
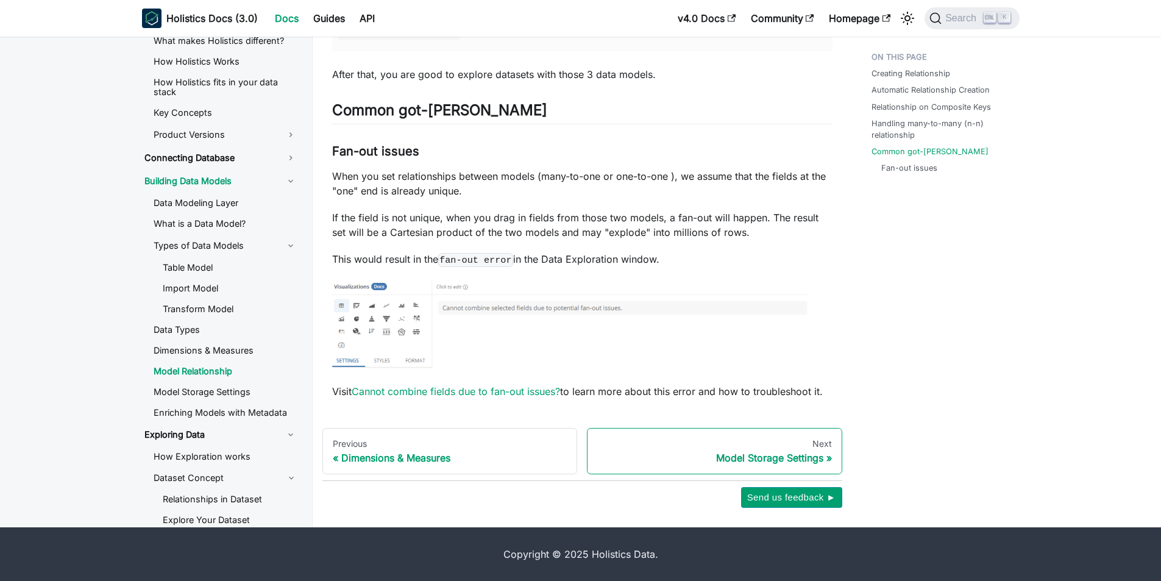
scroll to position [2464, 0]
click at [707, 457] on div "Model Storage Settings" at bounding box center [714, 457] width 235 height 12
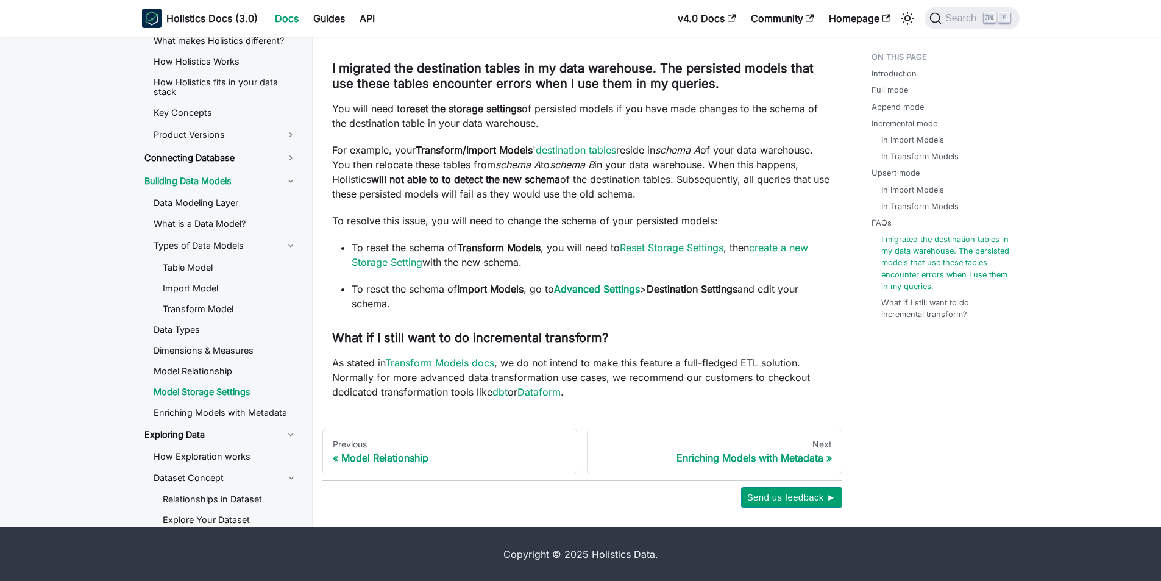
scroll to position [4406, 0]
click at [752, 437] on link "Next Enriching Models with Metadata" at bounding box center [714, 451] width 255 height 46
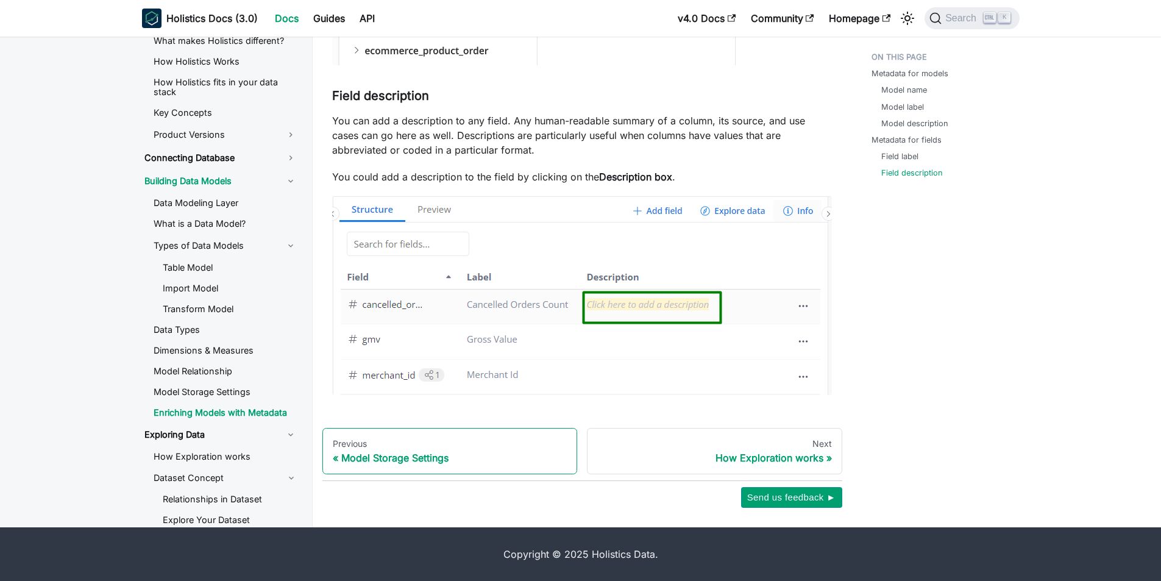
scroll to position [4090, 0]
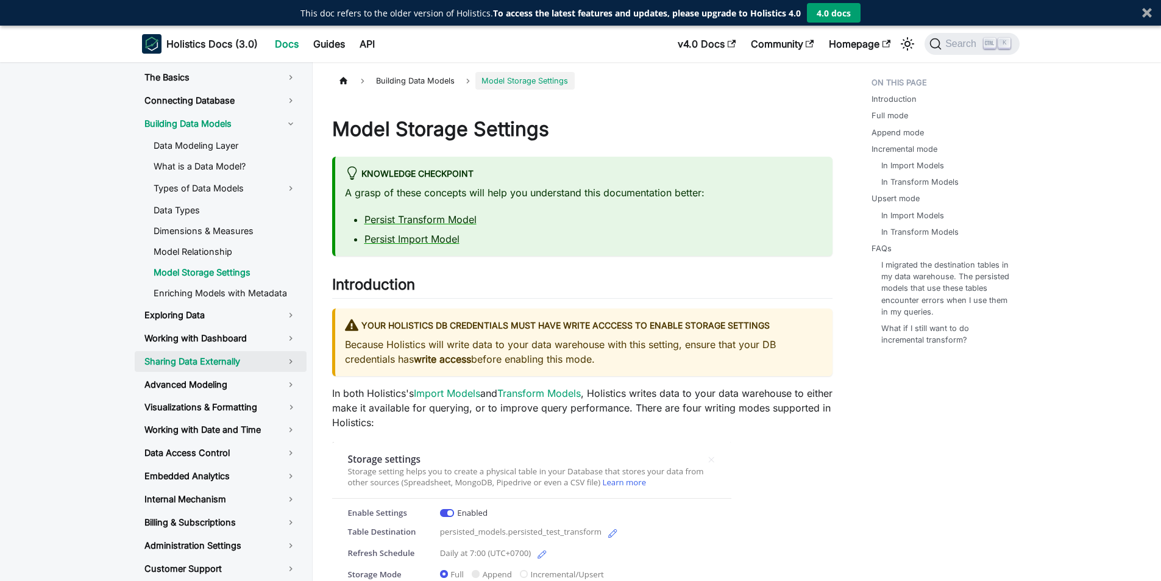
click at [222, 362] on link "Sharing Data Externally" at bounding box center [221, 361] width 172 height 21
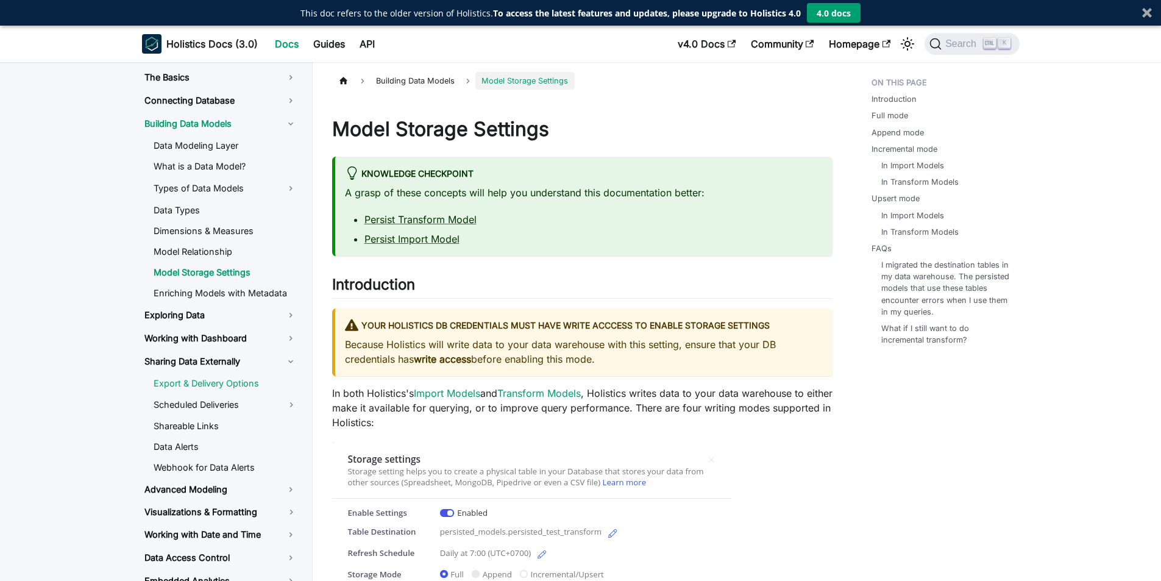
click at [224, 381] on link "Export & Delivery Options" at bounding box center [225, 383] width 163 height 18
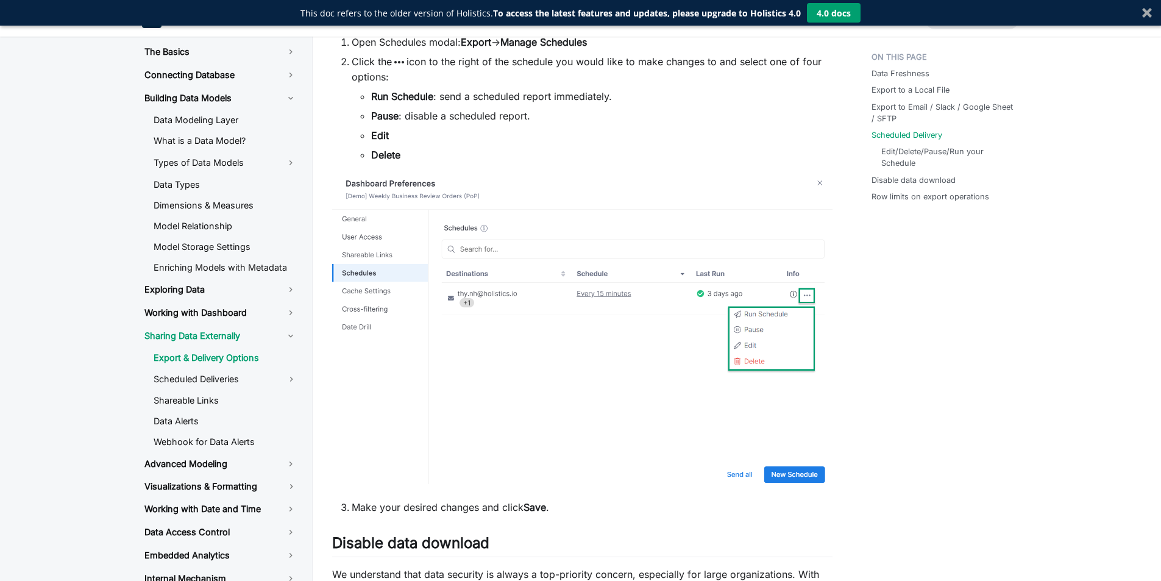
scroll to position [1645, 0]
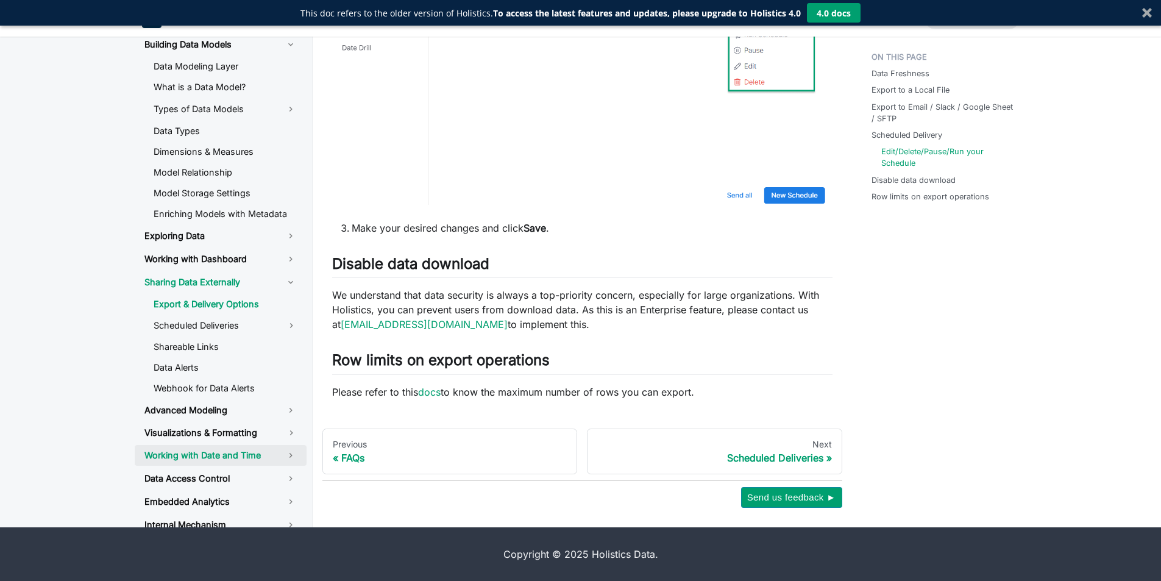
click at [255, 465] on link "Working with Date and Time" at bounding box center [221, 455] width 172 height 21
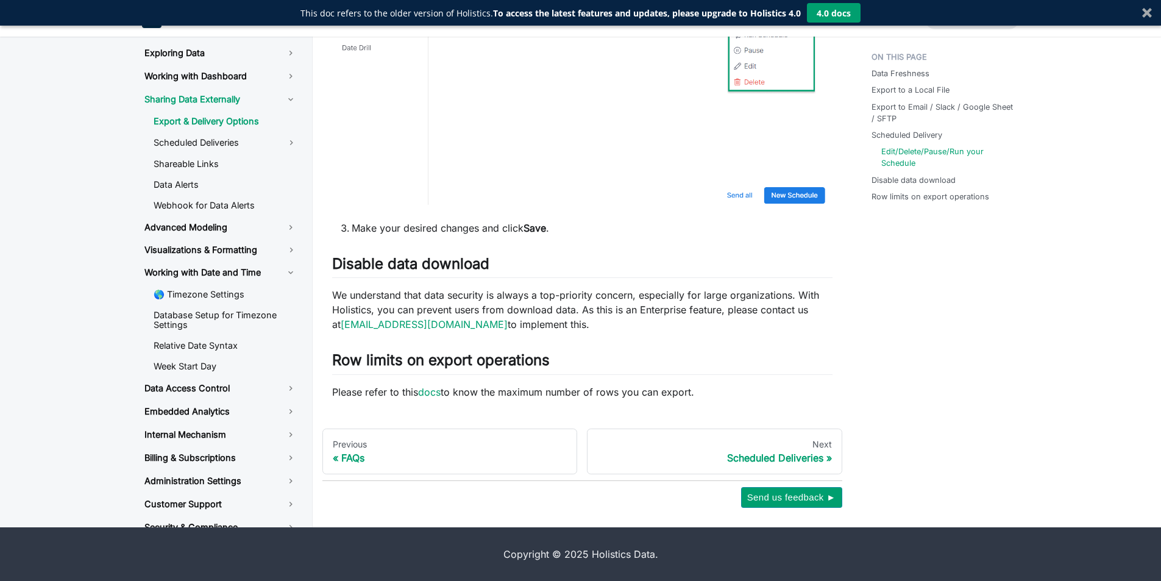
scroll to position [198, 0]
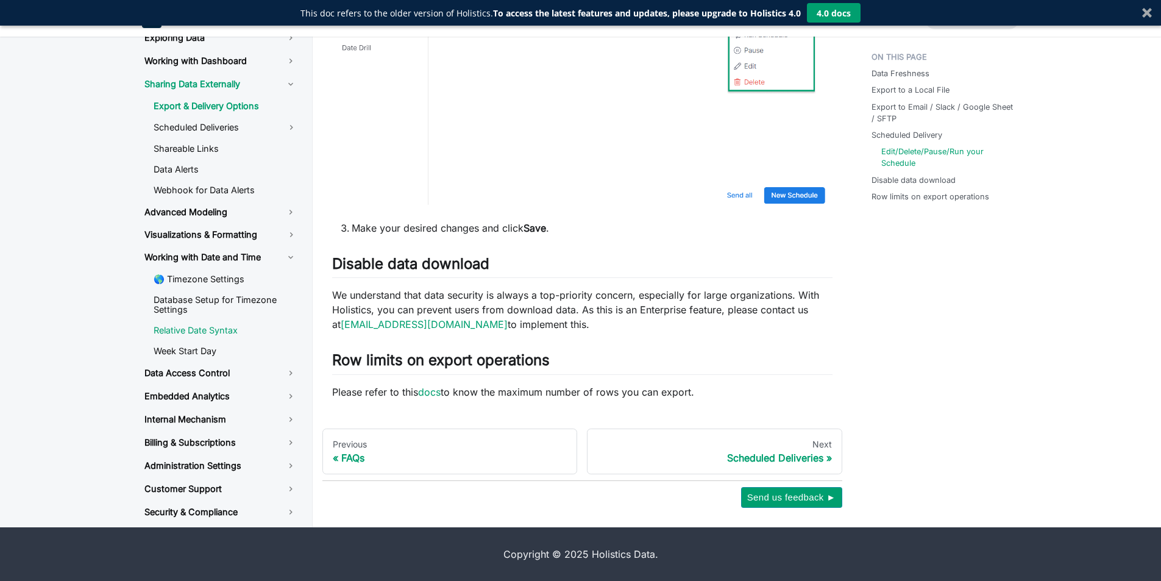
click at [233, 339] on link "Relative Date Syntax" at bounding box center [225, 330] width 163 height 18
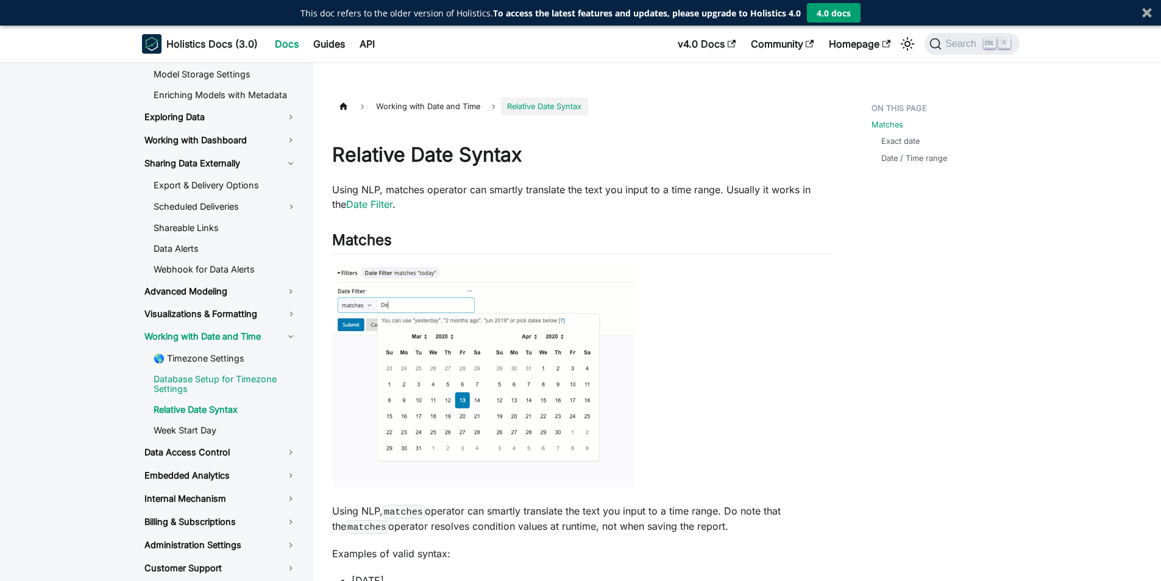
click at [208, 380] on link "Database Setup for Timezone Settings" at bounding box center [225, 384] width 163 height 28
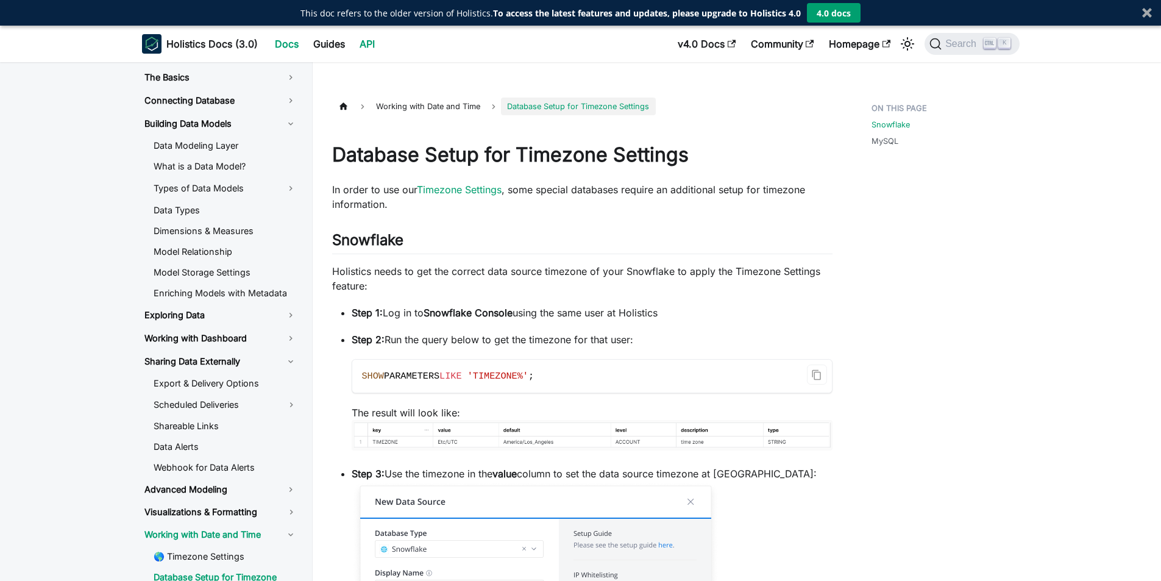
click at [372, 40] on link "API" at bounding box center [367, 43] width 30 height 19
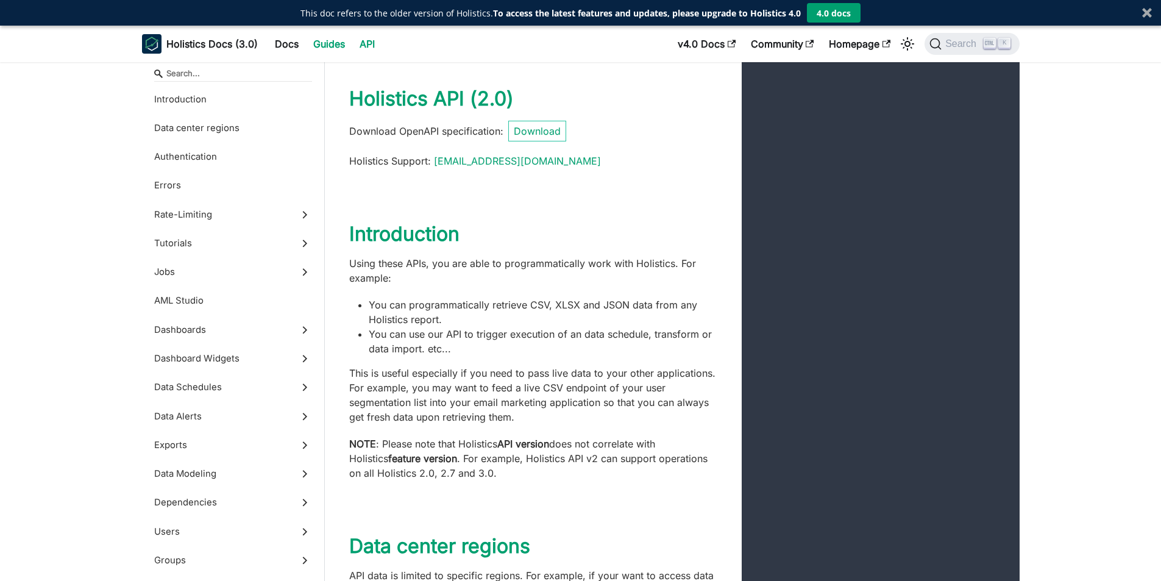
click at [332, 48] on link "Guides" at bounding box center [329, 43] width 46 height 19
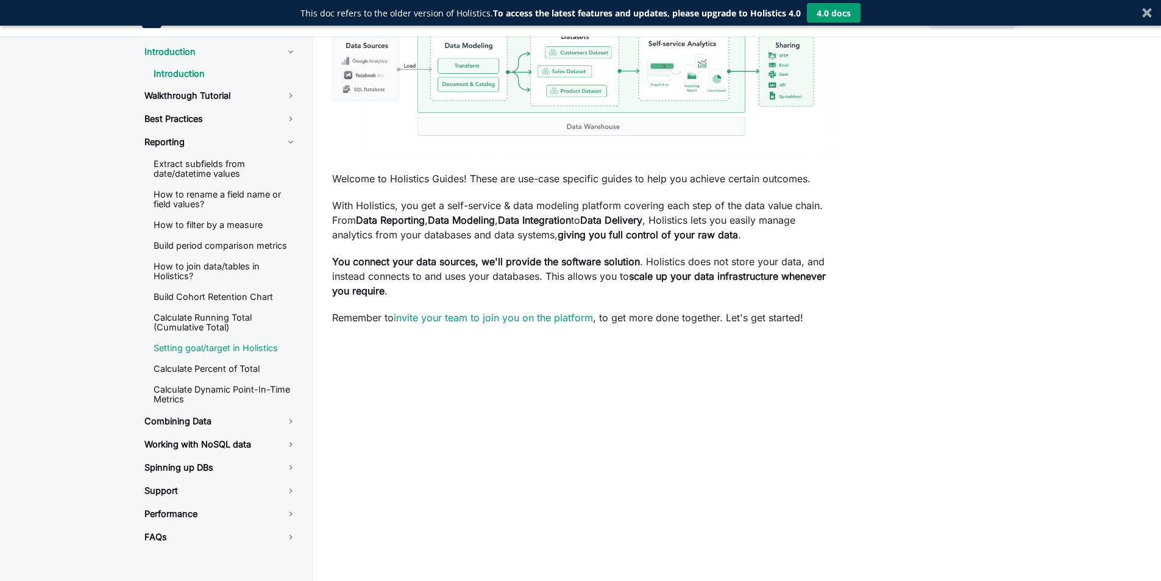
scroll to position [183, 0]
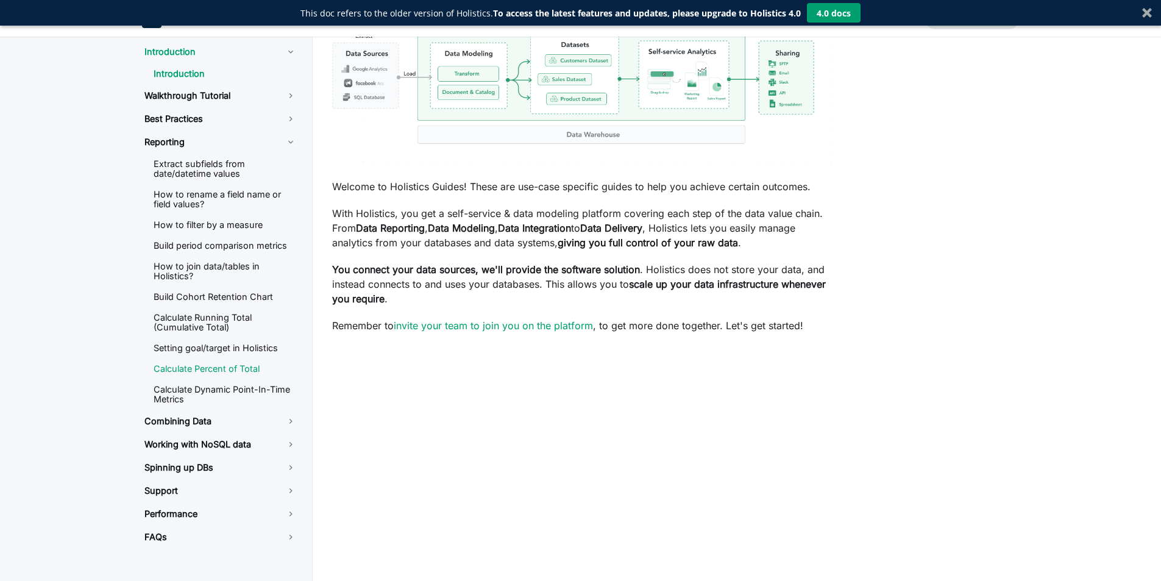
click at [237, 369] on link "Calculate Percent of Total" at bounding box center [225, 368] width 163 height 18
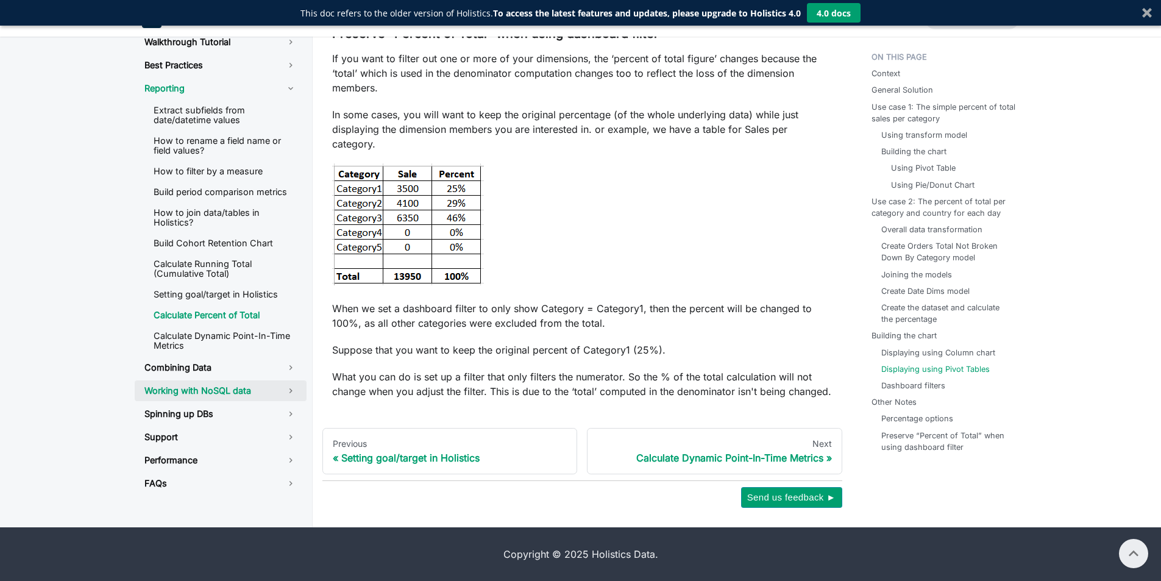
scroll to position [6163, 0]
click at [238, 76] on link "Best Practices" at bounding box center [221, 65] width 172 height 21
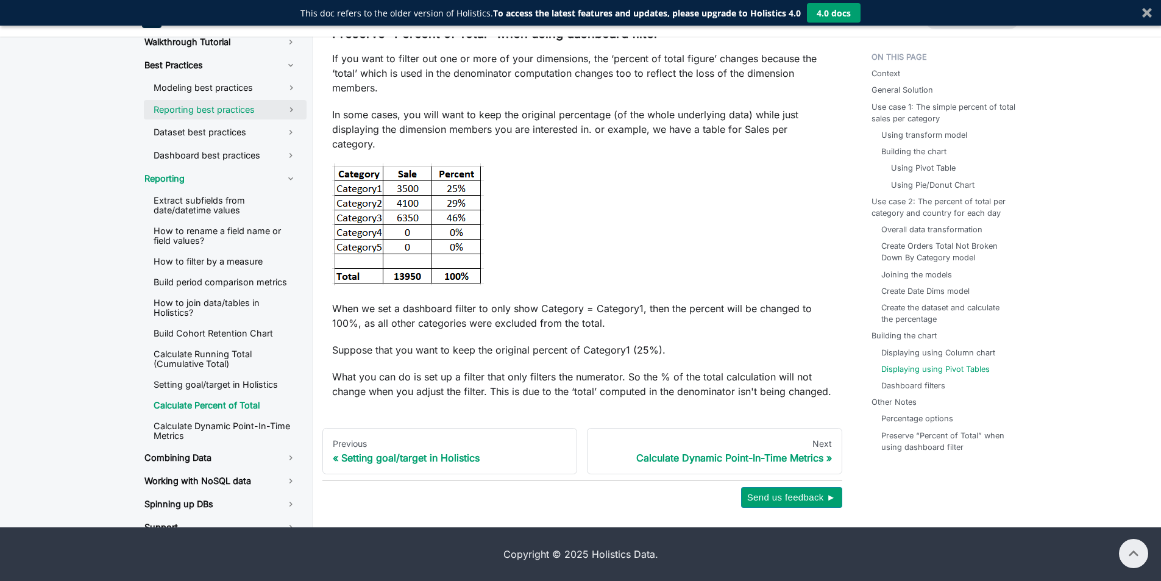
click at [211, 119] on link "Reporting best practices" at bounding box center [210, 109] width 132 height 19
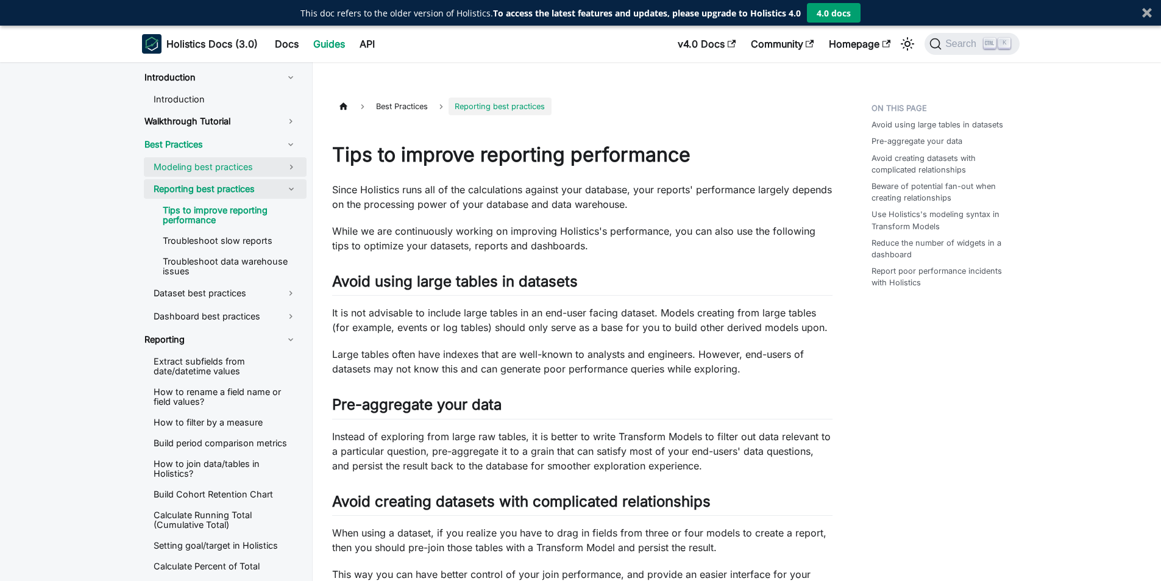
click at [209, 170] on link "Modeling best practices" at bounding box center [210, 166] width 132 height 19
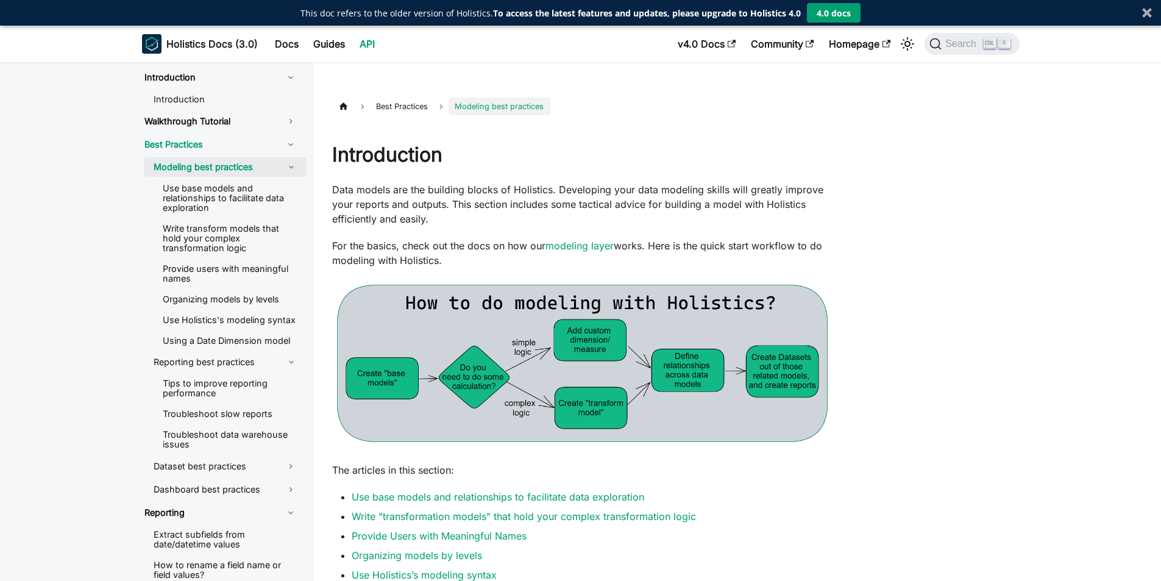
click at [372, 38] on link "API" at bounding box center [367, 43] width 30 height 19
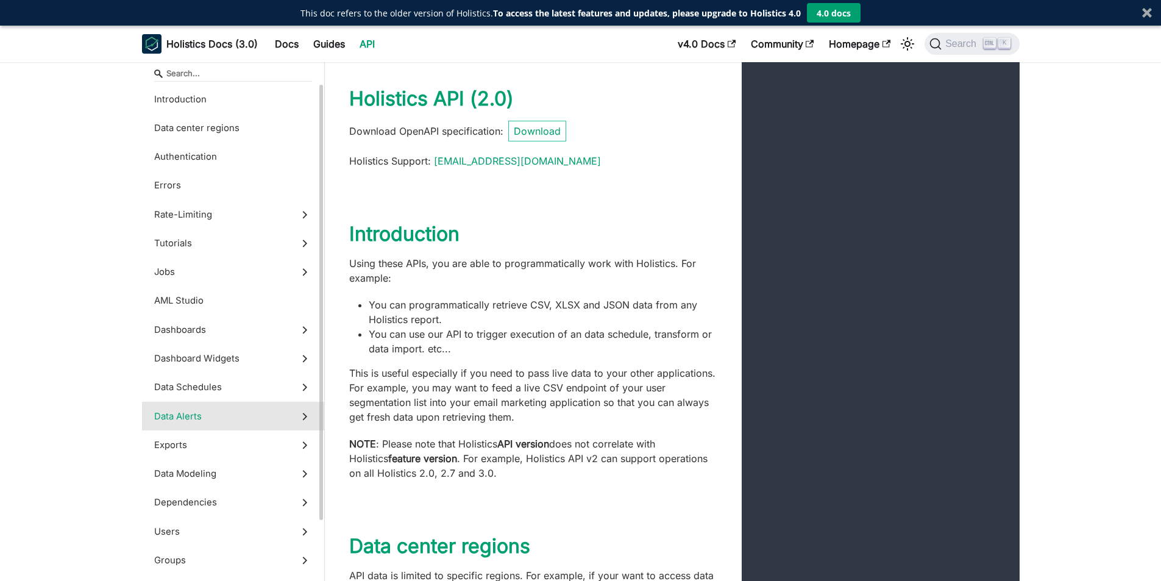
click at [205, 416] on label "Data Alerts" at bounding box center [233, 415] width 182 height 29
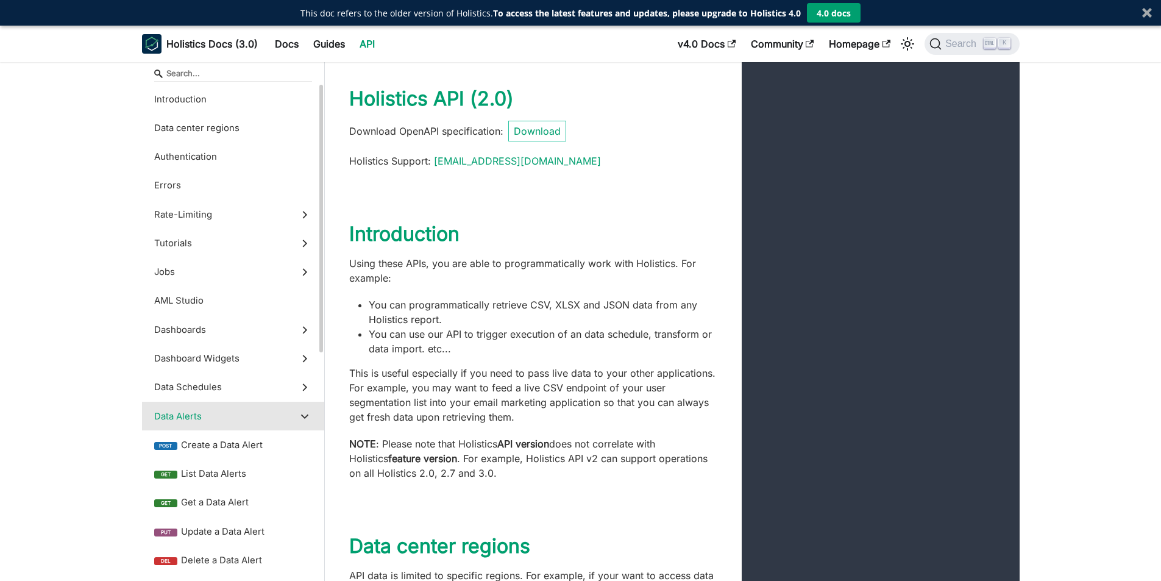
scroll to position [27307, 0]
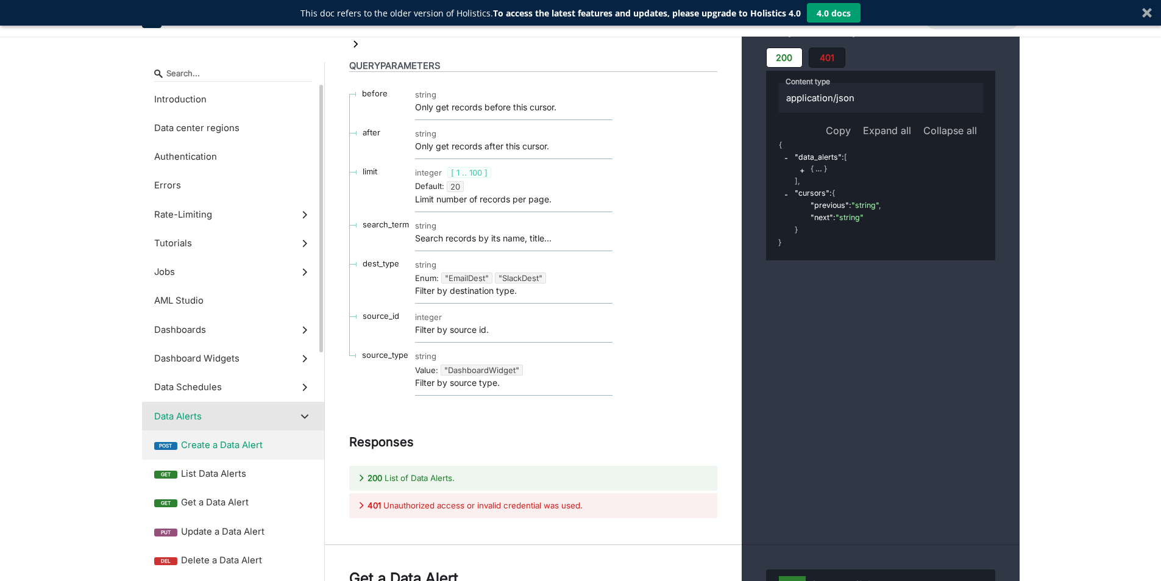
click at [230, 440] on span "Create a Data Alert" at bounding box center [246, 444] width 131 height 13
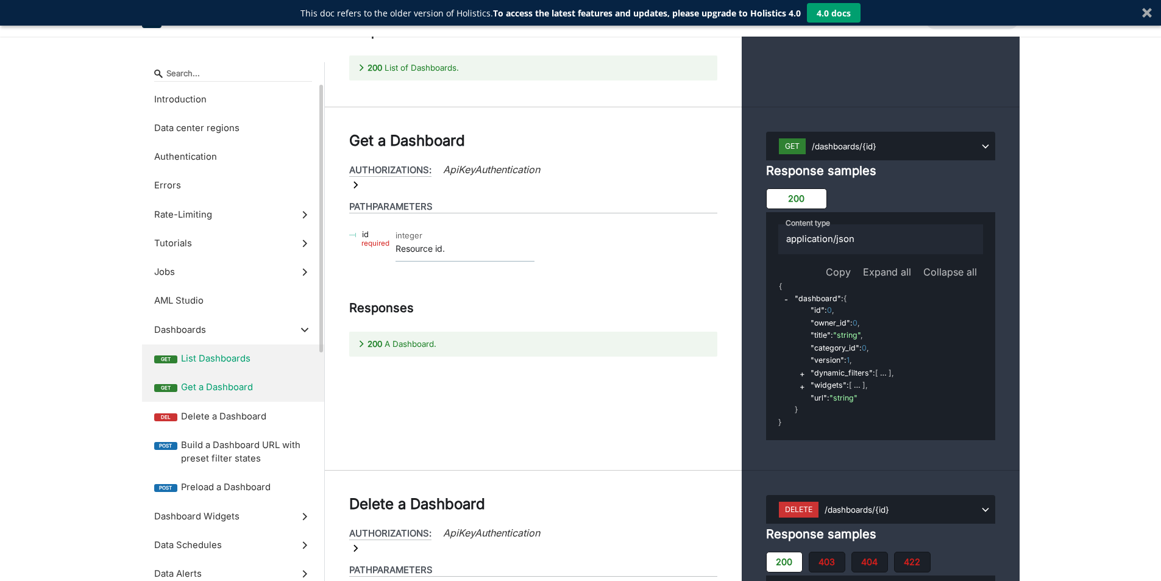
scroll to position [20844, 0]
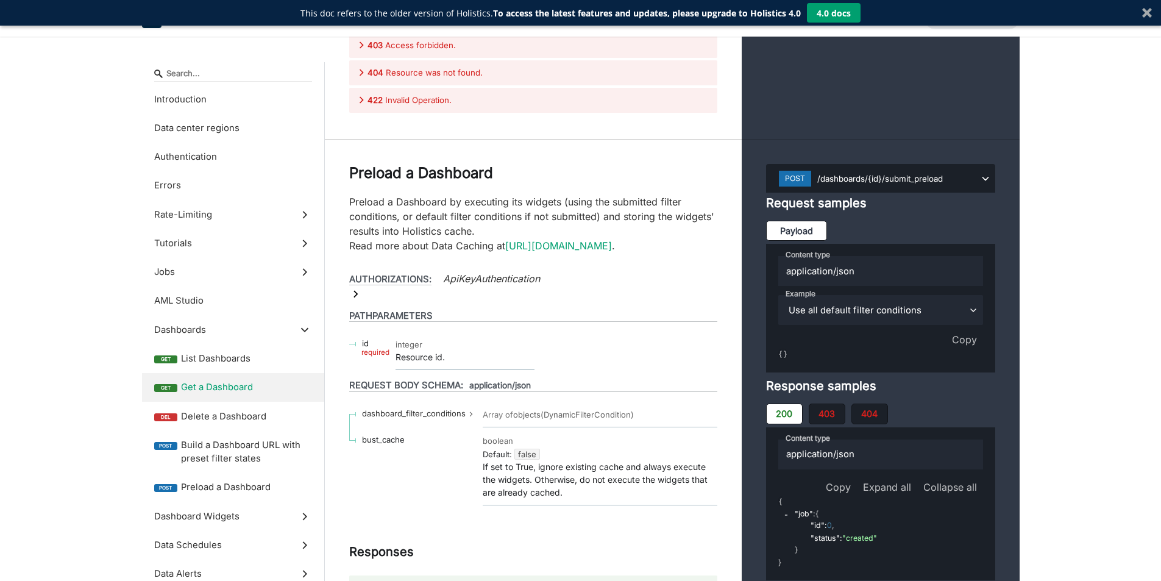
scroll to position [378, 0]
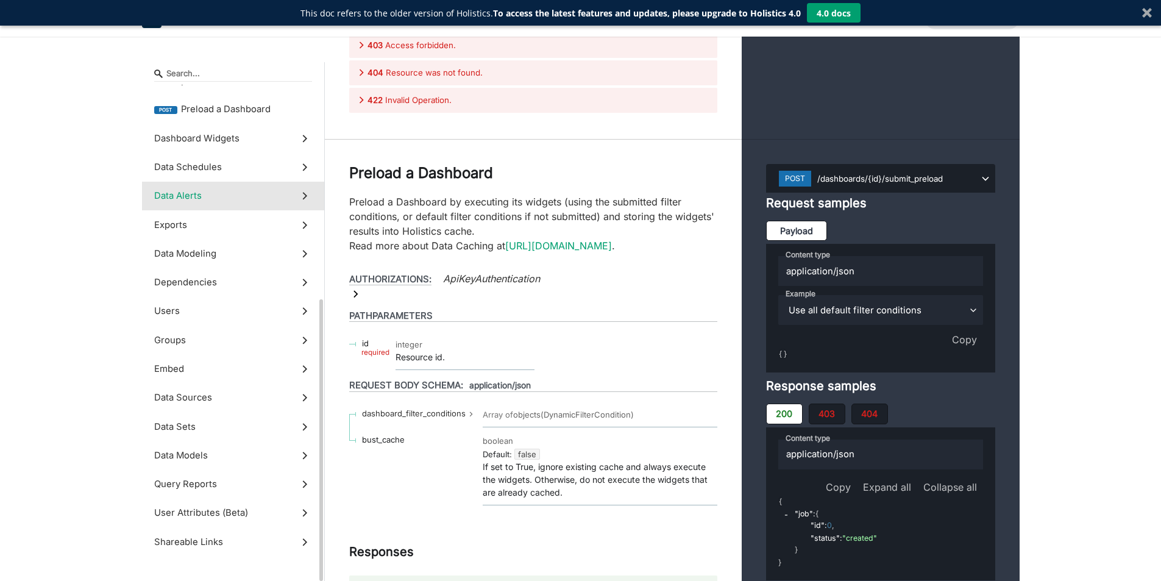
click at [258, 205] on label "Data Alerts" at bounding box center [233, 196] width 182 height 29
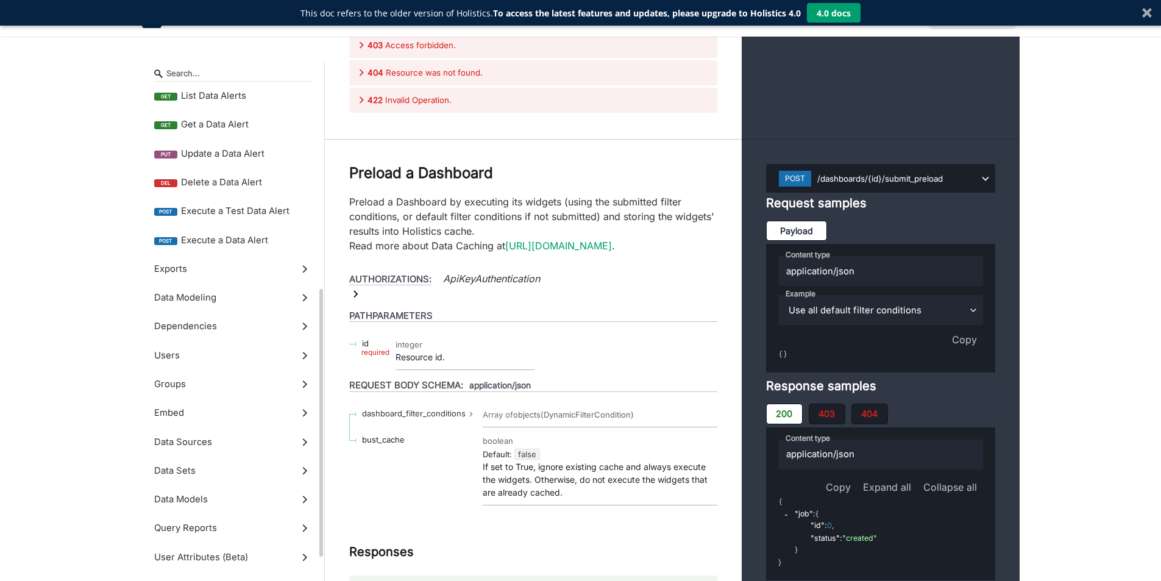
scroll to position [27307, 0]
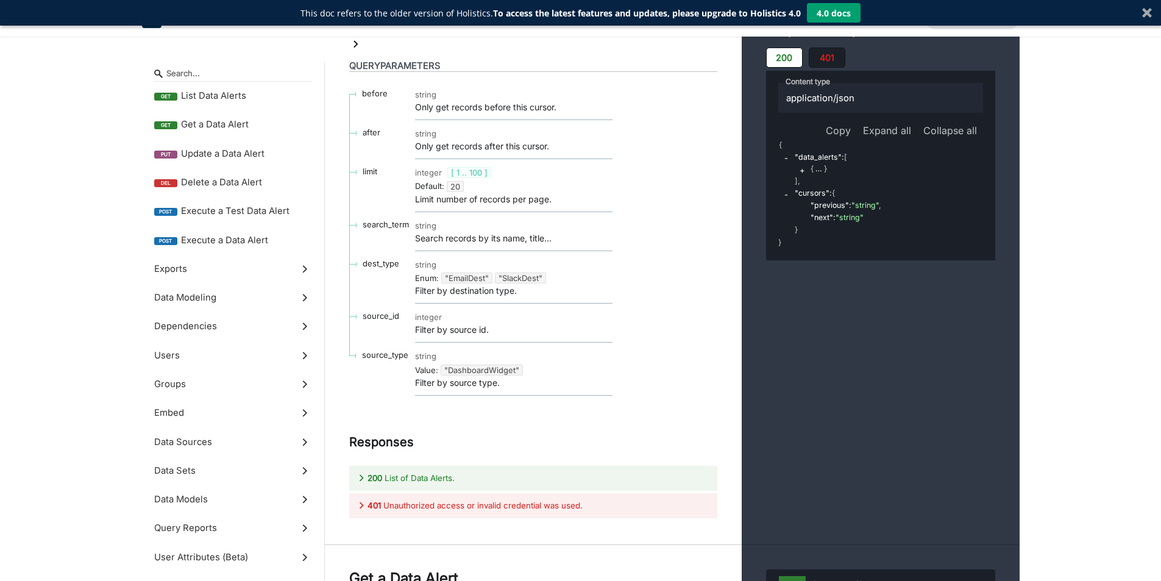
drag, startPoint x: 395, startPoint y: 122, endPoint x: 543, endPoint y: 140, distance: 149.2
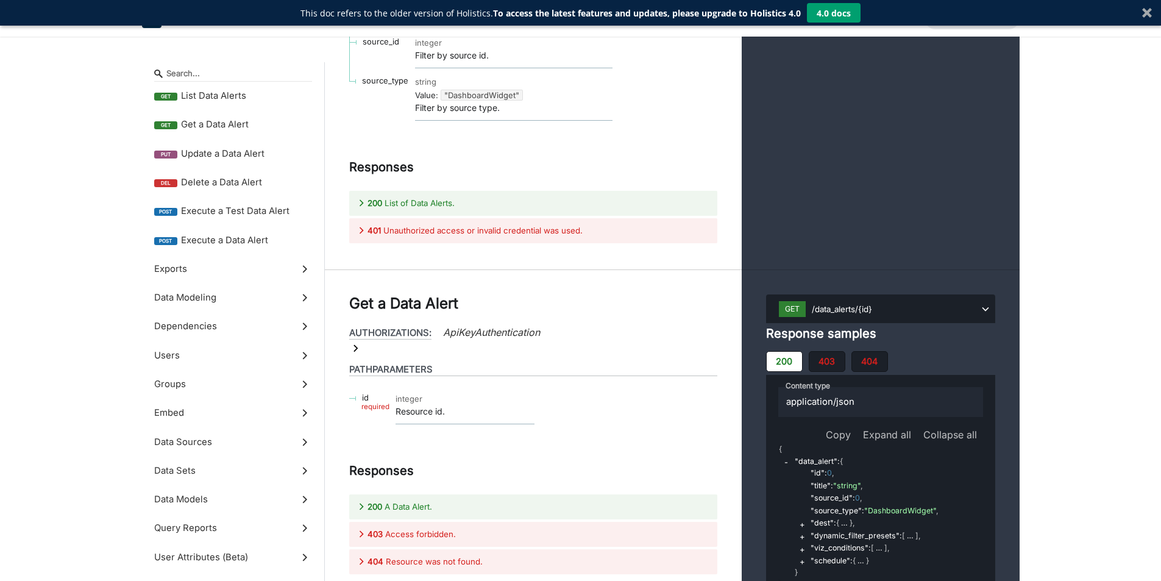
scroll to position [27856, 0]
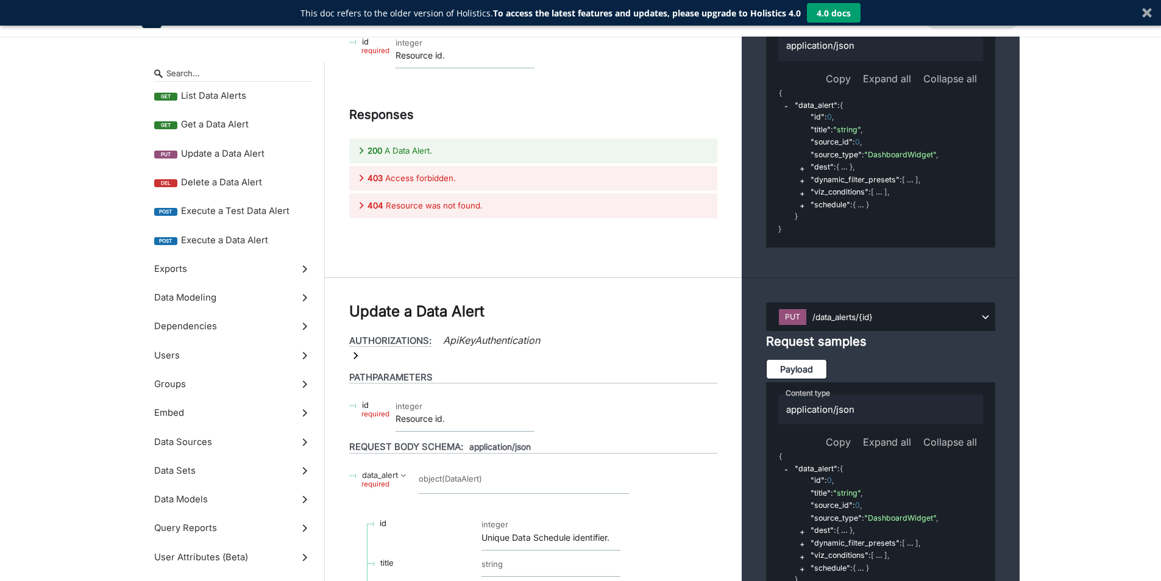
scroll to position [28038, 0]
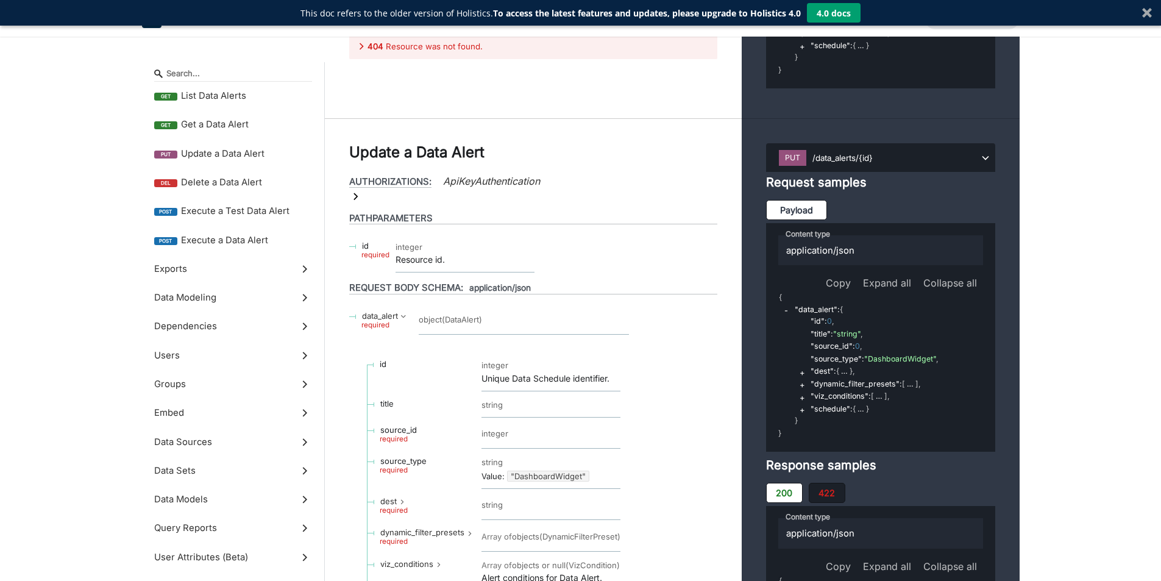
scroll to position [28221, 0]
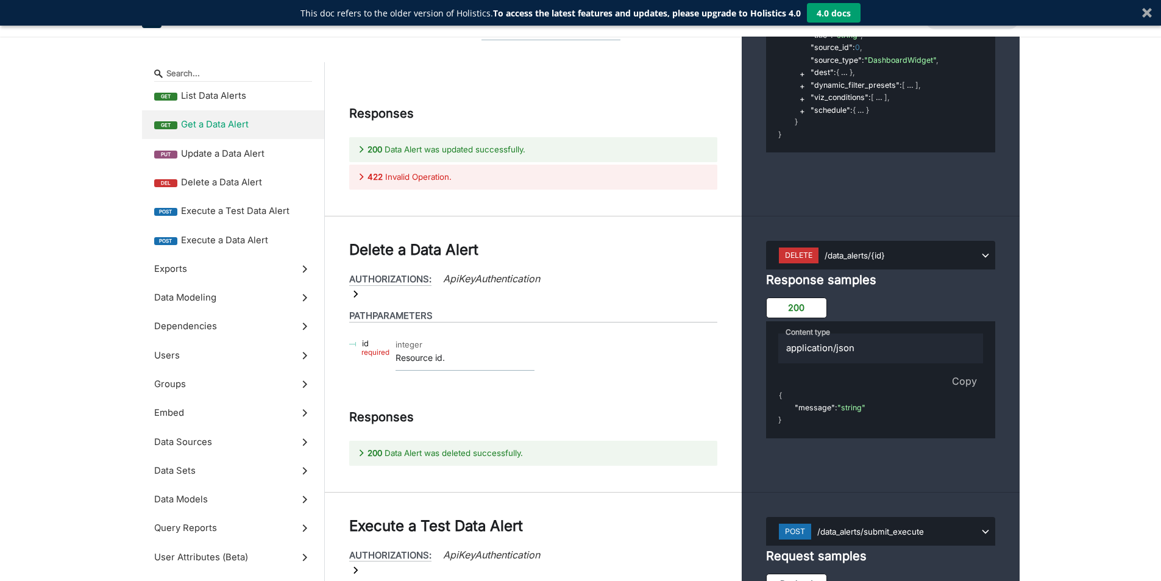
scroll to position [28952, 0]
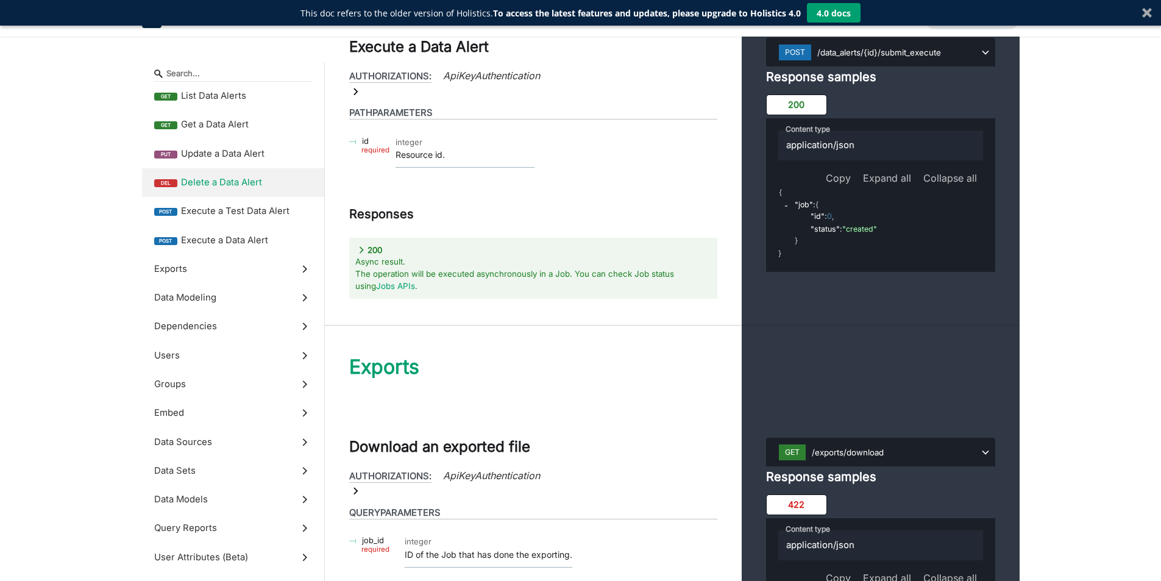
scroll to position [29683, 0]
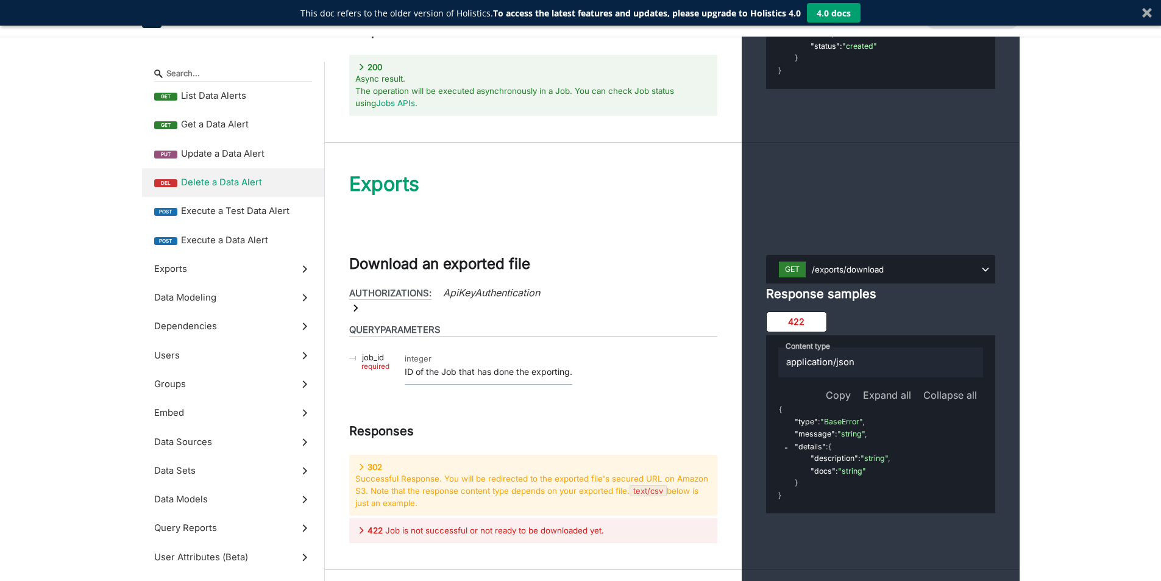
scroll to position [30414, 0]
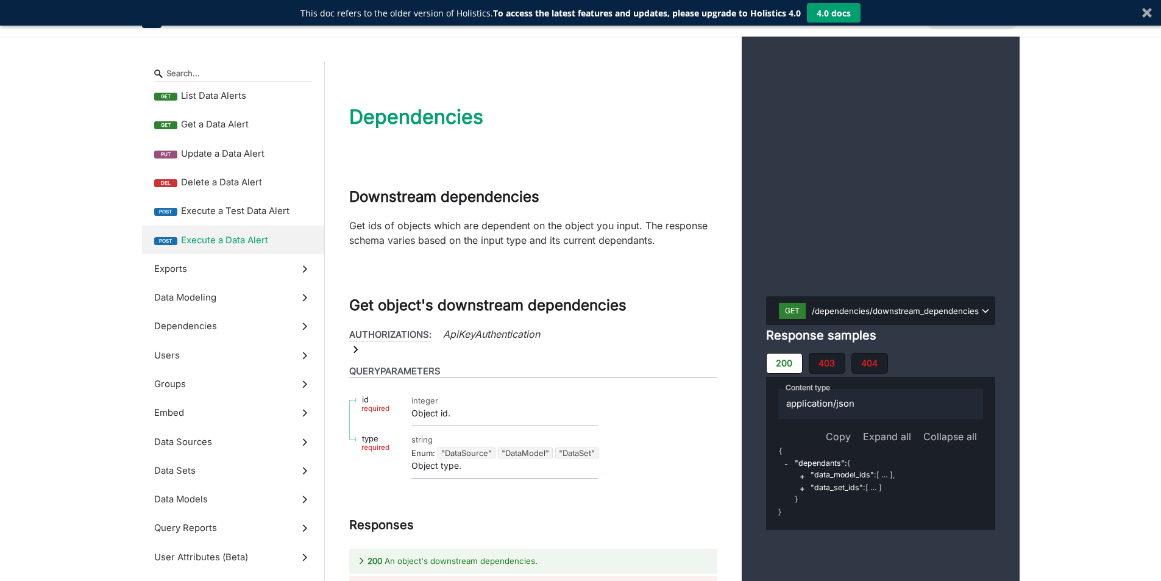
scroll to position [31145, 0]
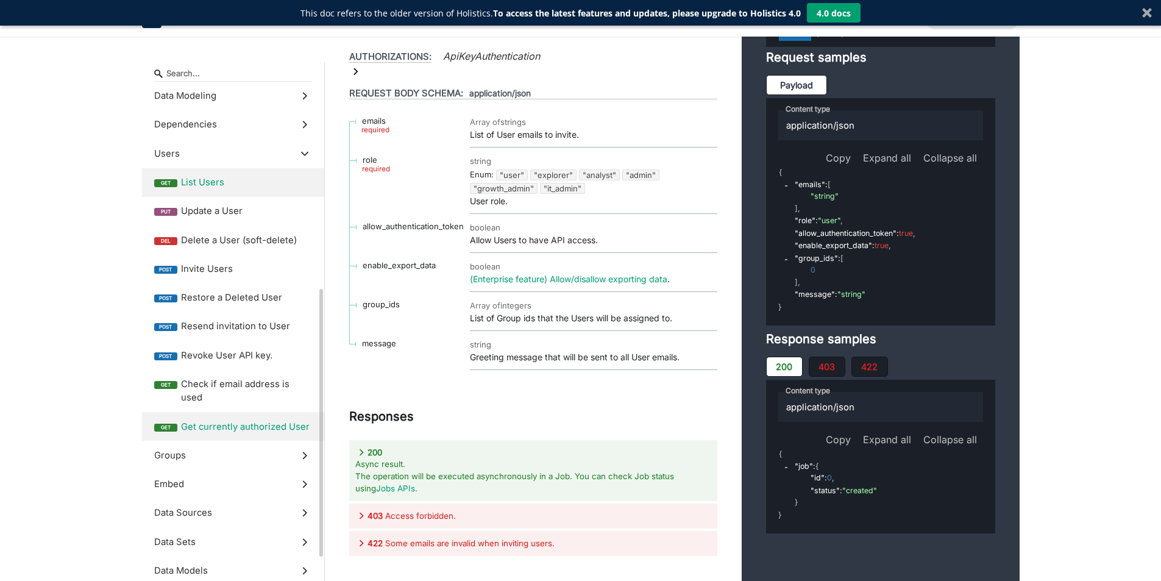
click at [257, 412] on label "get Get currently authorized User" at bounding box center [233, 426] width 182 height 29
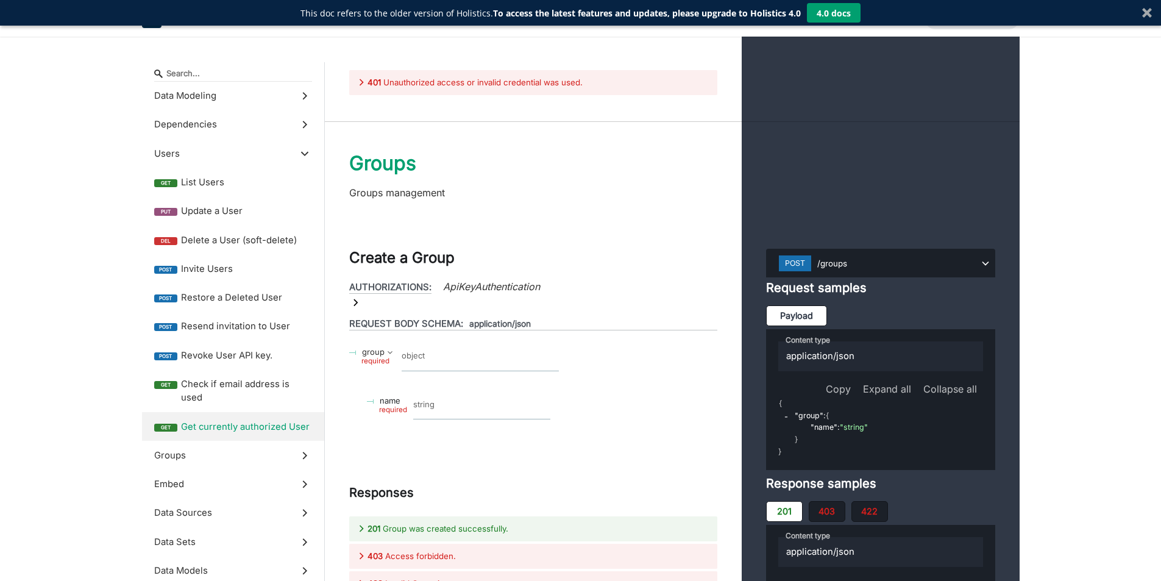
scroll to position [36736, 0]
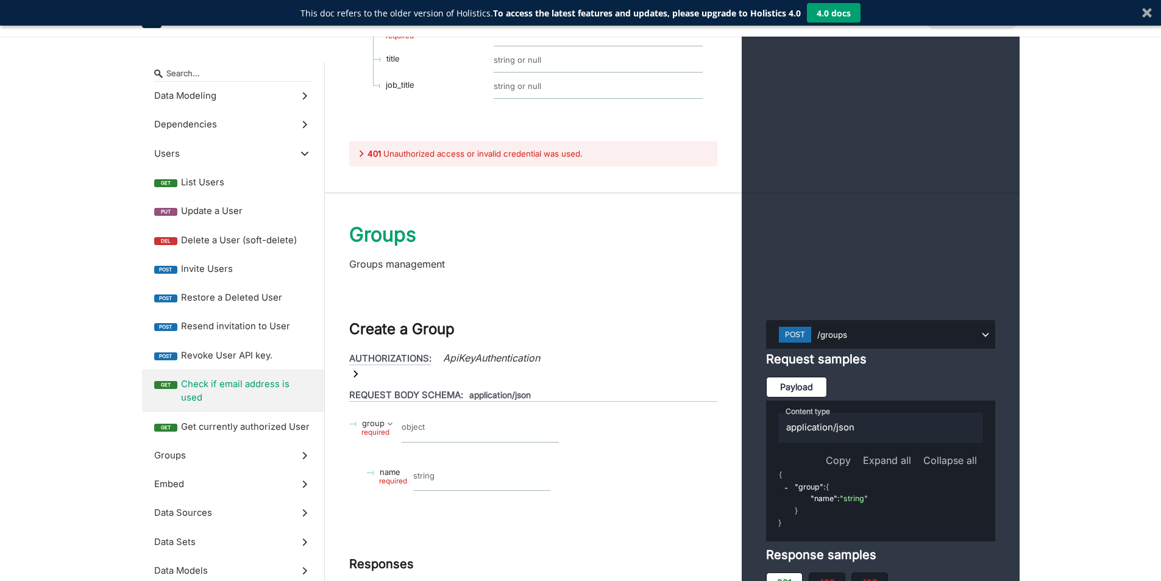
scroll to position [36554, 0]
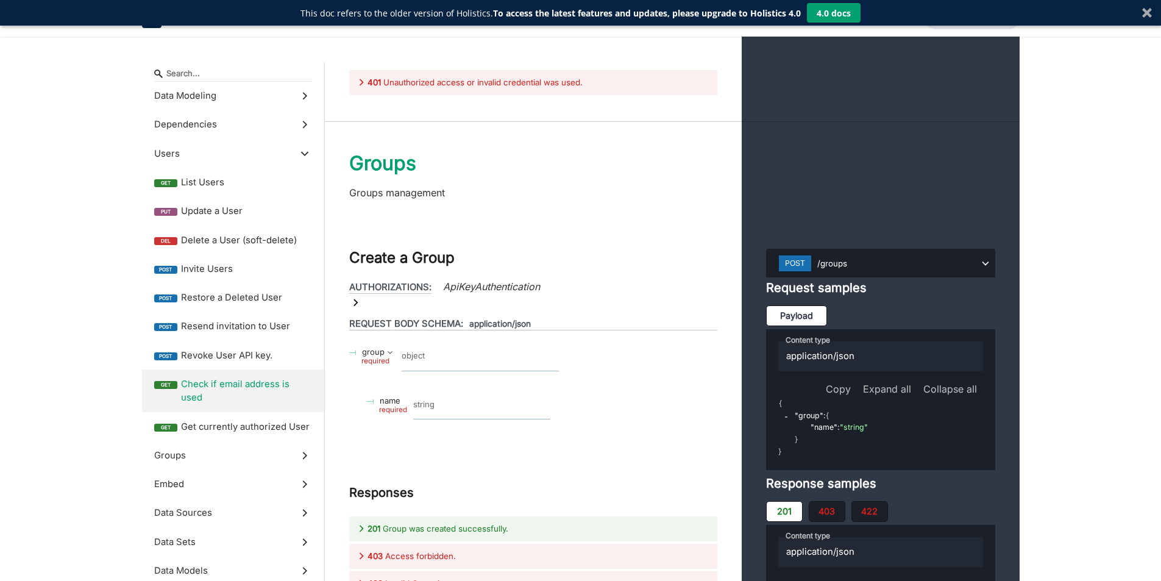
drag, startPoint x: 894, startPoint y: 361, endPoint x: 854, endPoint y: 386, distance: 46.5
drag, startPoint x: 824, startPoint y: 297, endPoint x: 827, endPoint y: 345, distance: 48.2
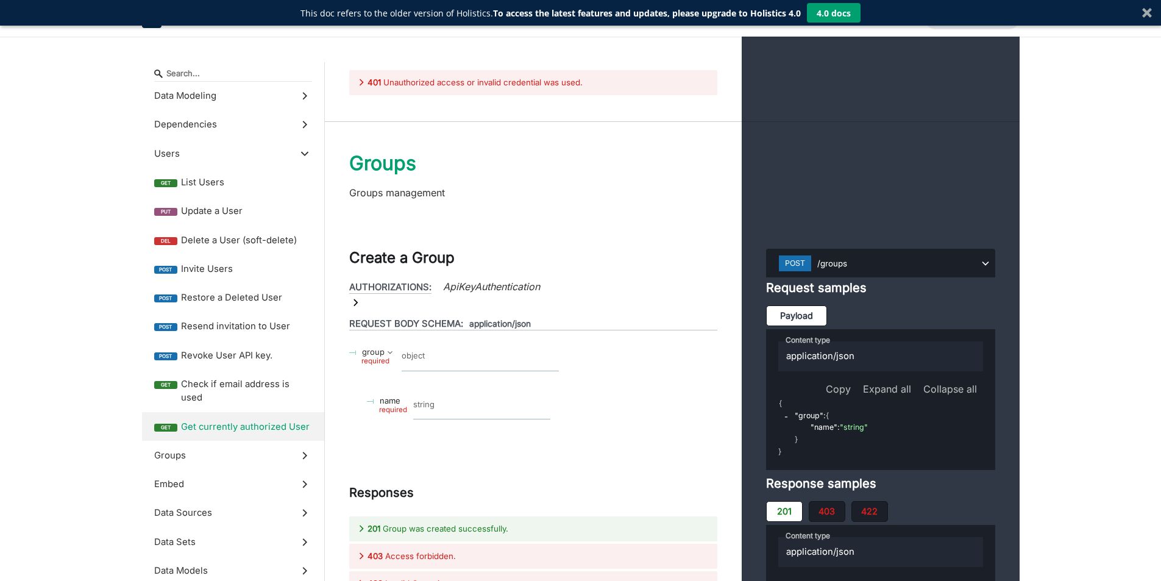
drag, startPoint x: 831, startPoint y: 406, endPoint x: 829, endPoint y: 417, distance: 11.1
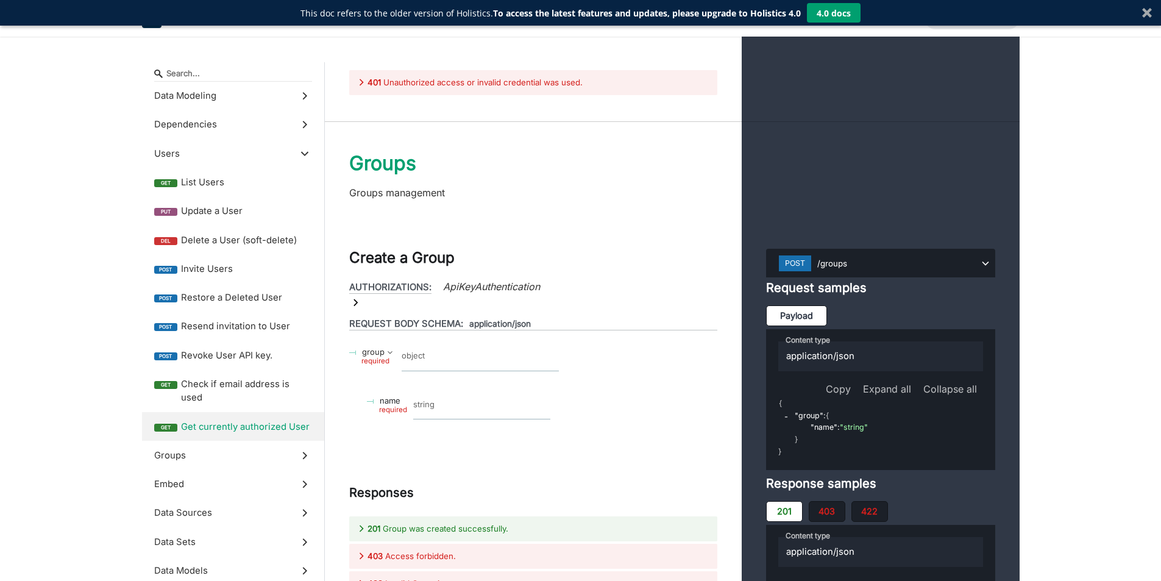
drag, startPoint x: 842, startPoint y: 447, endPoint x: 866, endPoint y: 446, distance: 23.8
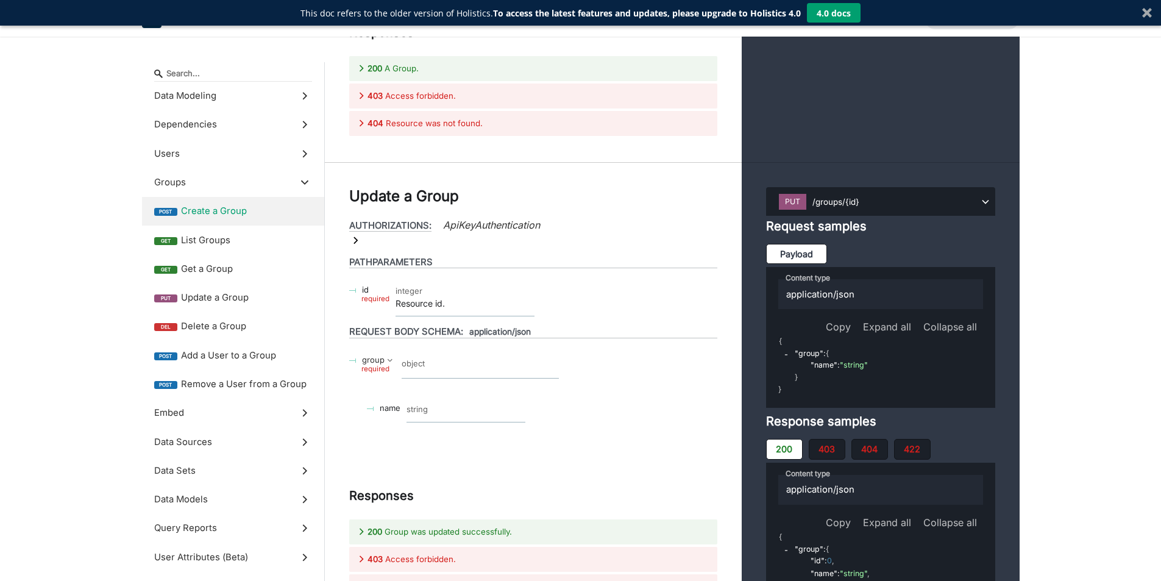
scroll to position [38016, 0]
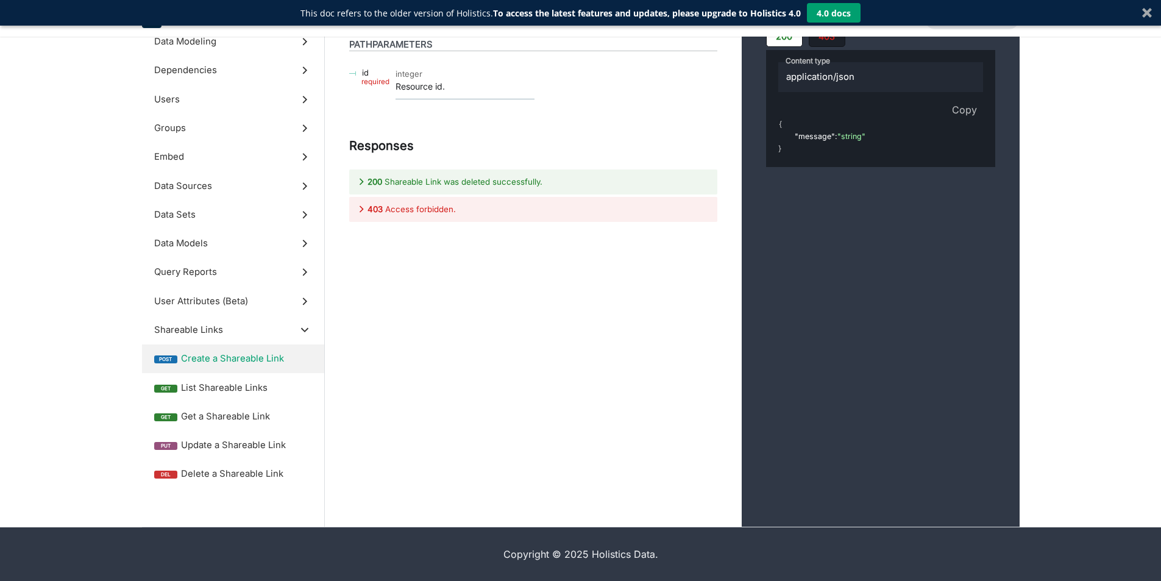
scroll to position [51286, 0]
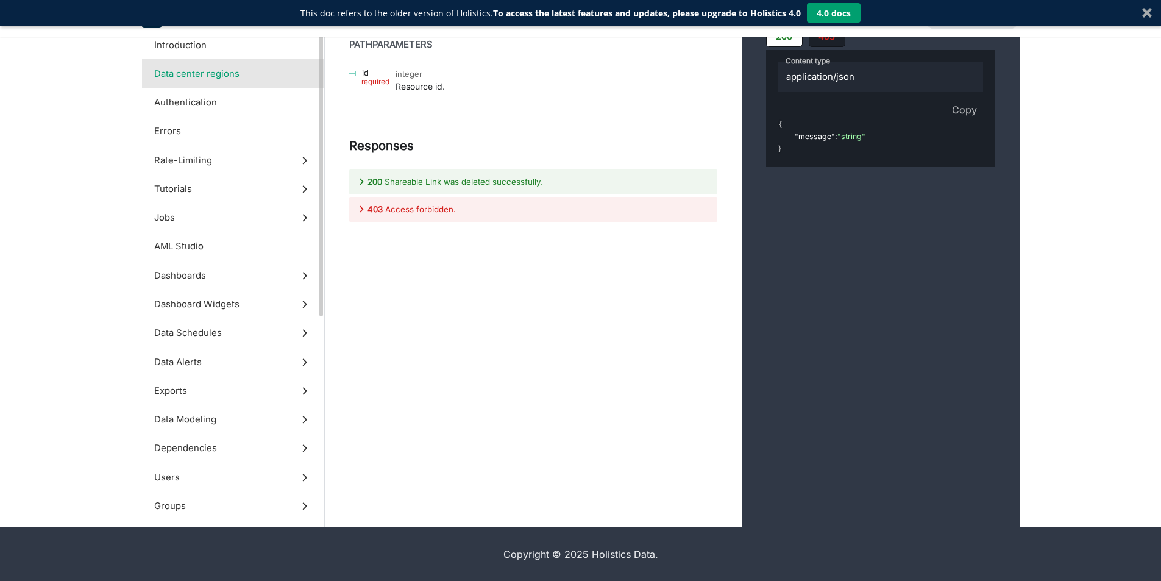
click at [219, 75] on span "Data center regions" at bounding box center [196, 73] width 85 height 13
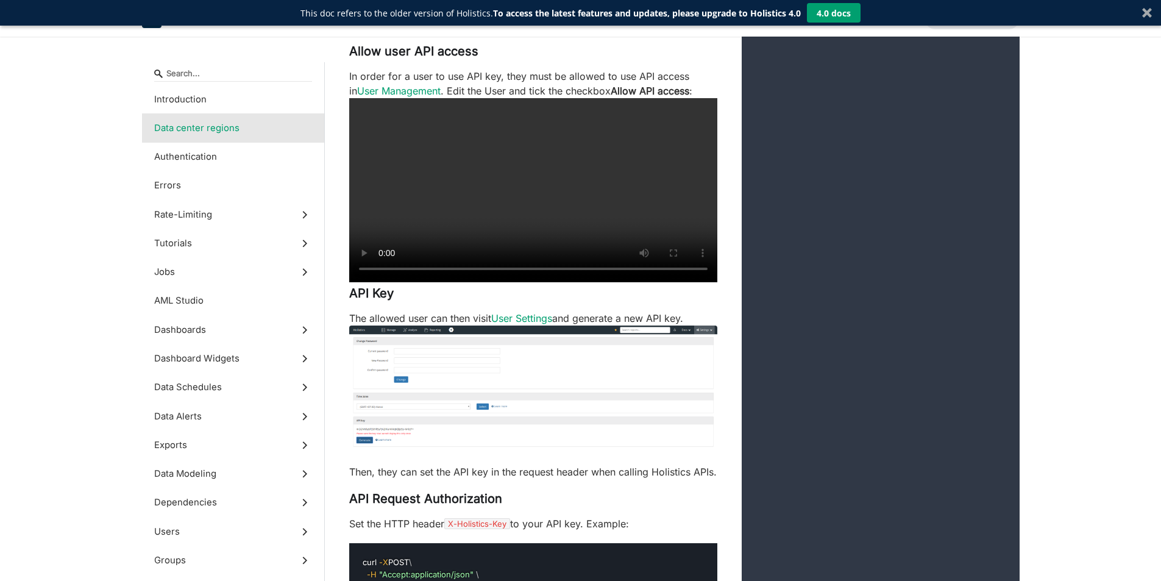
scroll to position [626, 0]
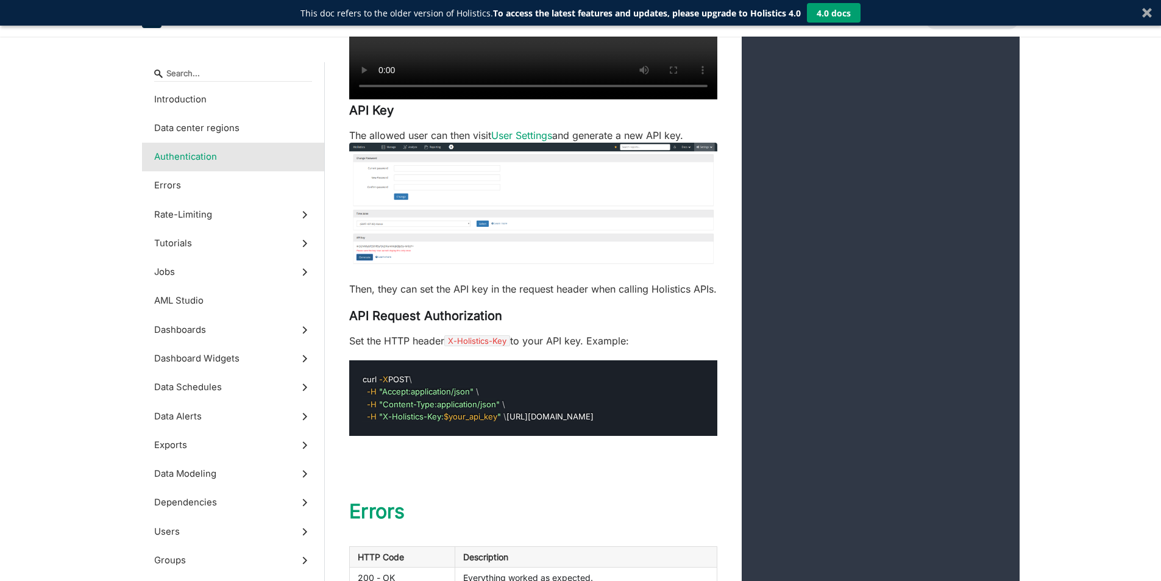
scroll to position [1540, 0]
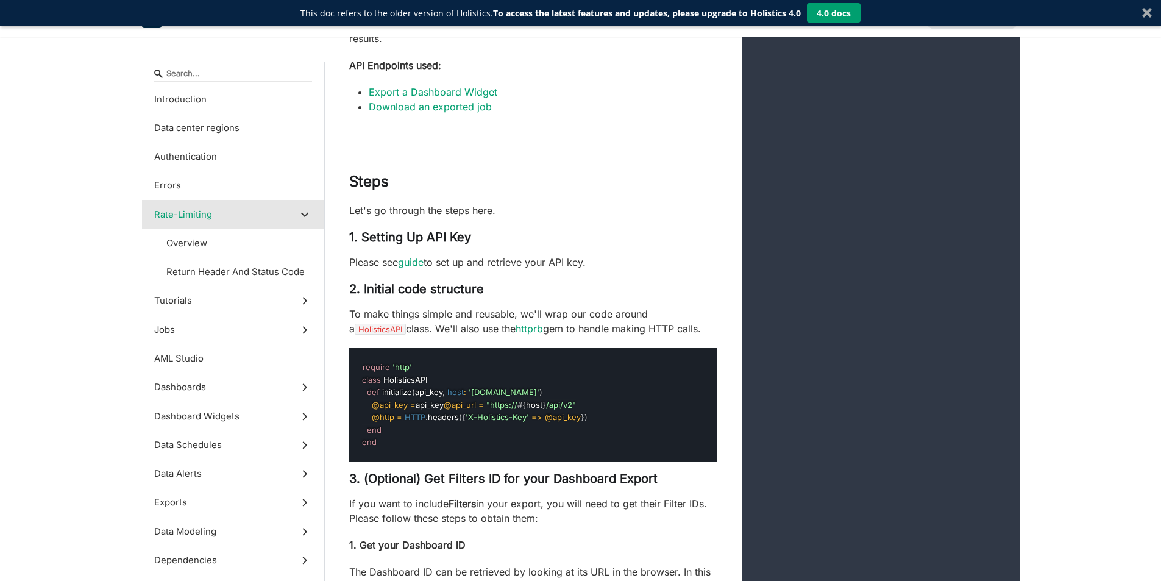
scroll to position [4281, 0]
